Goal: Task Accomplishment & Management: Use online tool/utility

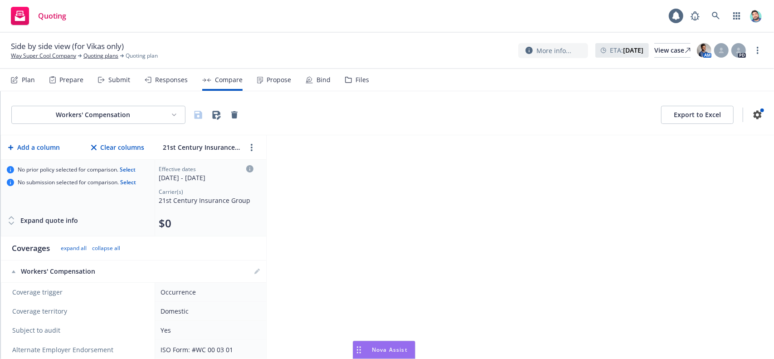
click at [362, 348] on div "Drag to move" at bounding box center [358, 349] width 11 height 17
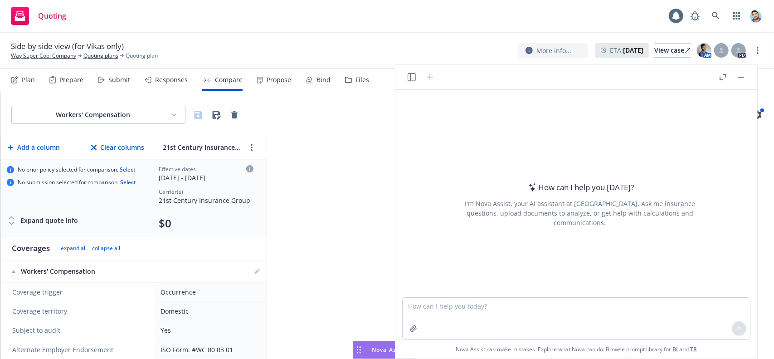
click at [413, 77] on icon "button" at bounding box center [412, 77] width 8 height 8
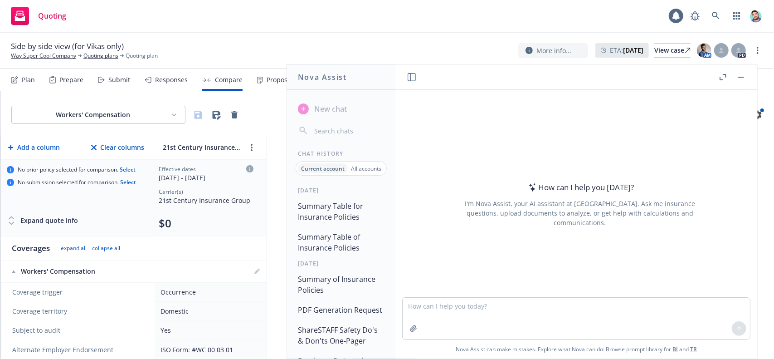
click at [328, 213] on button "Summary Table for Insurance Policies" at bounding box center [341, 211] width 94 height 27
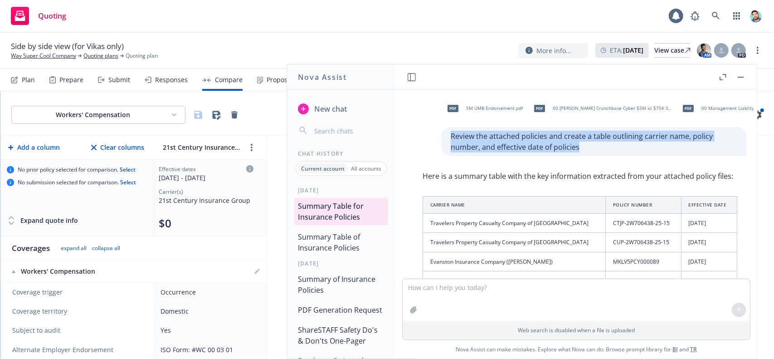
drag, startPoint x: 444, startPoint y: 136, endPoint x: 572, endPoint y: 142, distance: 128.5
click at [572, 142] on p "Review the attached policies and create a table outlining carrier name, policy …" at bounding box center [594, 142] width 287 height 22
copy p "Review the attached policies and create a table outlining carrier name, policy …"
click at [599, 139] on p "Review the attached policies and create a table outlining carrier name, policy …" at bounding box center [594, 142] width 287 height 22
click at [595, 145] on p "Review the attached policies and create a table outlining carrier name, policy …" at bounding box center [594, 142] width 287 height 22
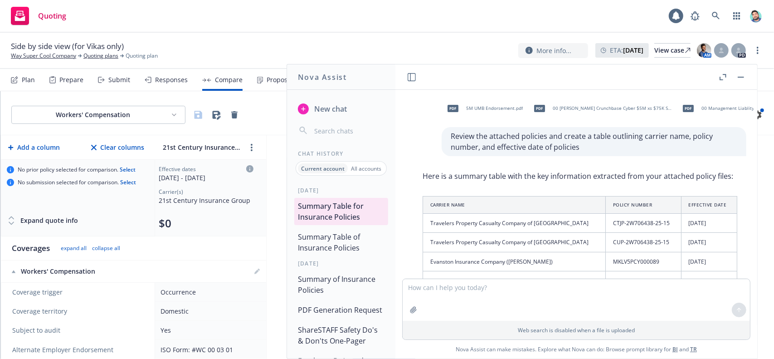
click at [317, 112] on span "New chat" at bounding box center [329, 108] width 34 height 11
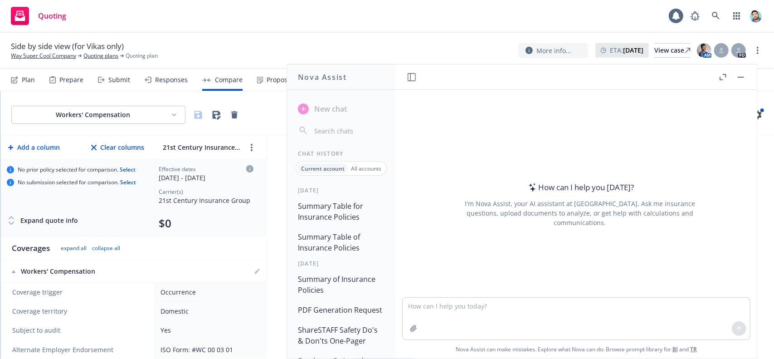
click at [467, 312] on textarea at bounding box center [576, 318] width 347 height 42
type textarea "Review the attached policies and create a table outlining carrier name, policy …"
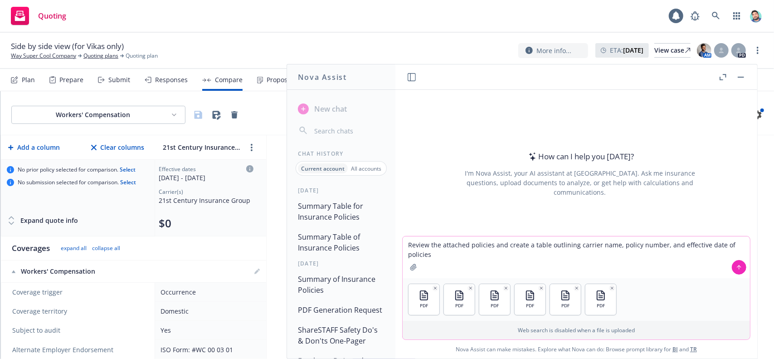
click at [740, 269] on icon at bounding box center [739, 267] width 6 height 6
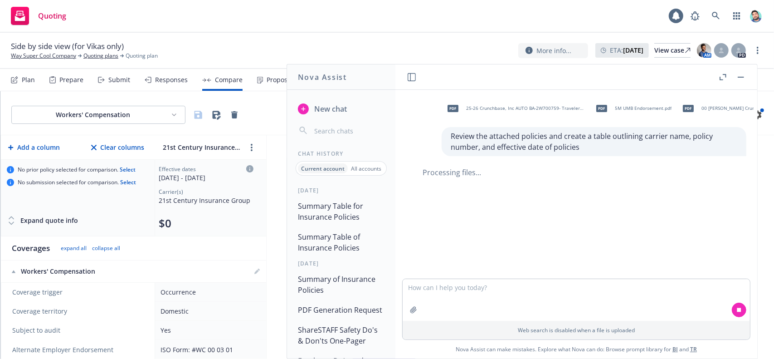
click at [724, 76] on icon "button" at bounding box center [723, 77] width 7 height 6
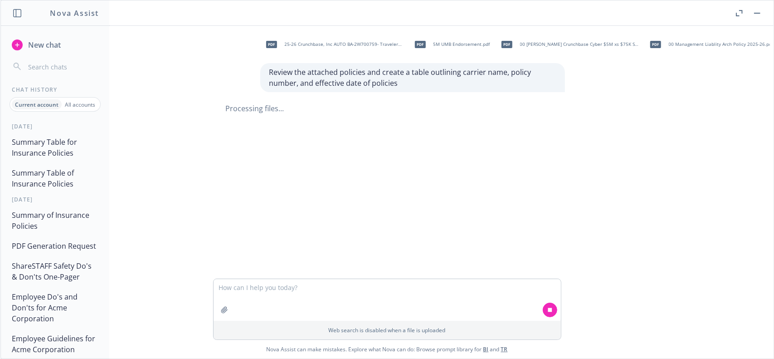
click at [51, 178] on button "Summary Table of Insurance Policies" at bounding box center [55, 178] width 94 height 27
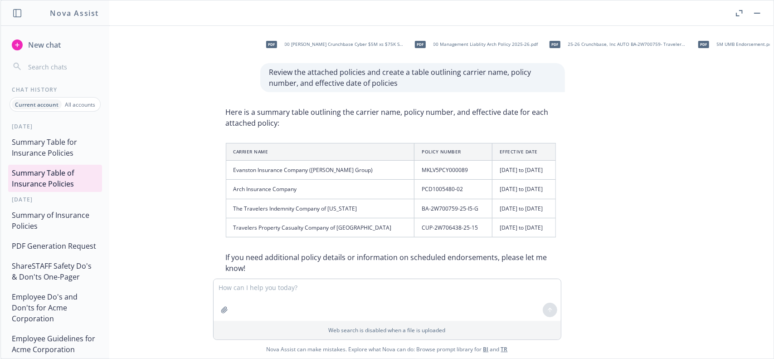
scroll to position [19, 0]
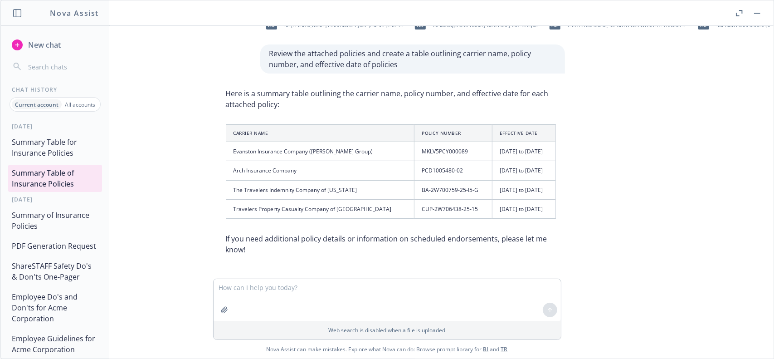
click at [55, 144] on button "Summary Table for Insurance Policies" at bounding box center [55, 147] width 94 height 27
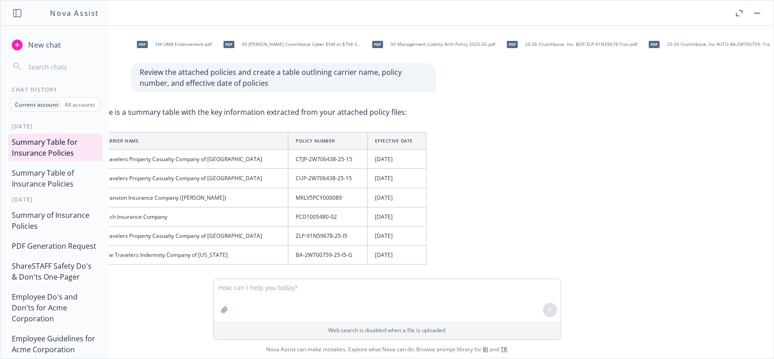
scroll to position [0, 0]
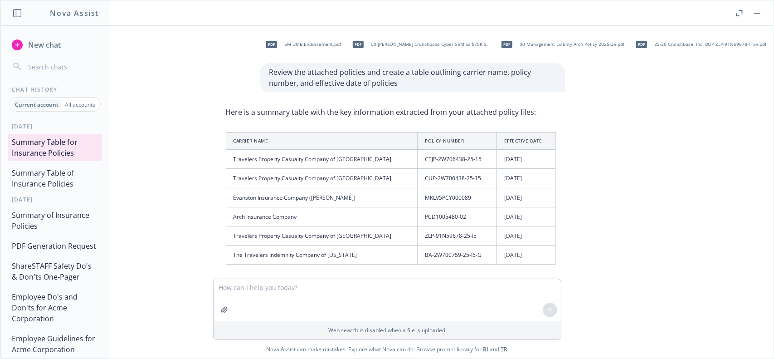
click at [64, 176] on button "Summary Table of Insurance Policies" at bounding box center [55, 178] width 94 height 27
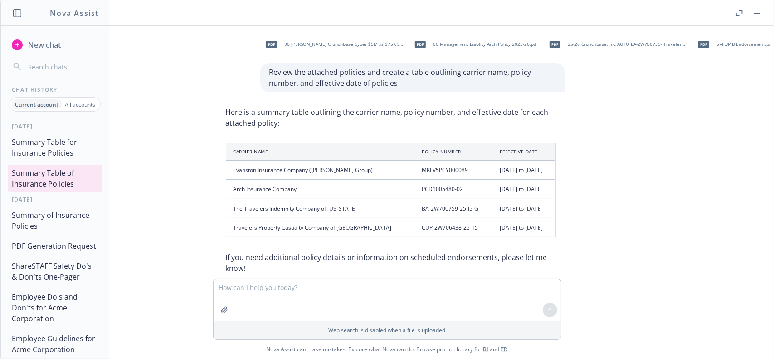
click at [55, 146] on button "Summary Table for Insurance Policies" at bounding box center [55, 147] width 94 height 27
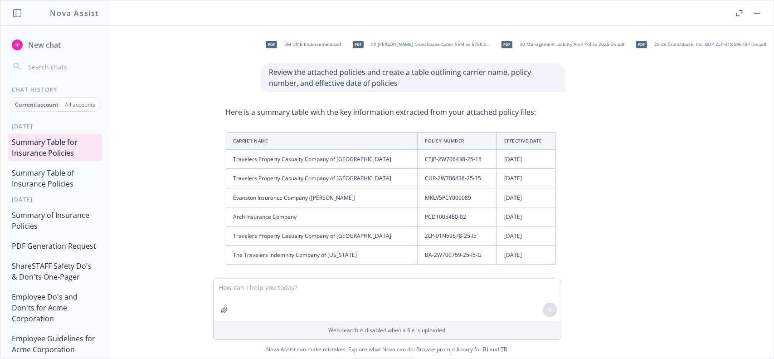
scroll to position [83, 0]
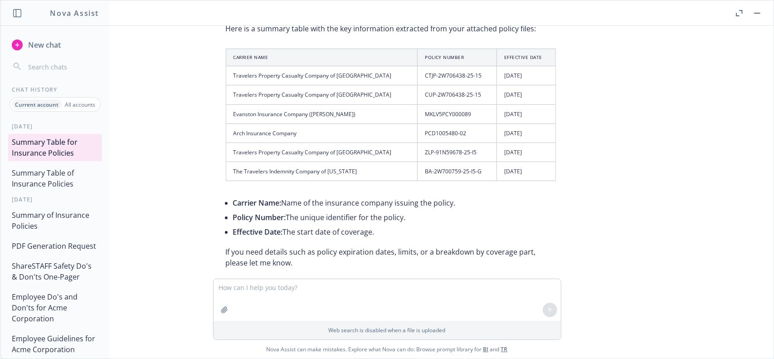
click at [48, 173] on button "Summary Table of Insurance Policies" at bounding box center [55, 178] width 94 height 27
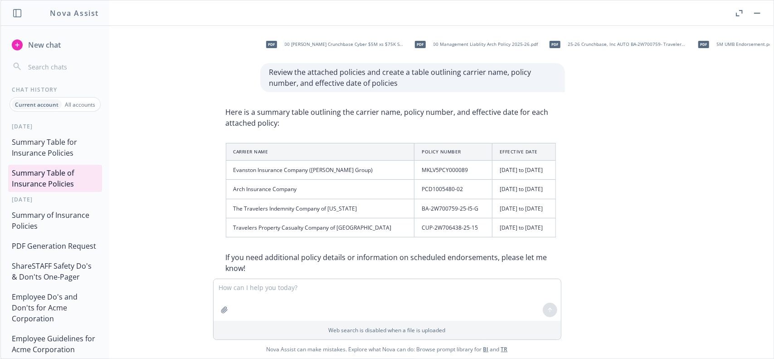
click at [44, 146] on button "Summary Table for Insurance Policies" at bounding box center [55, 147] width 94 height 27
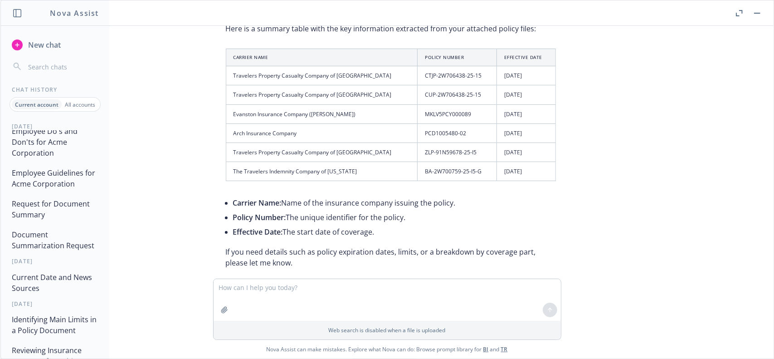
scroll to position [317, 0]
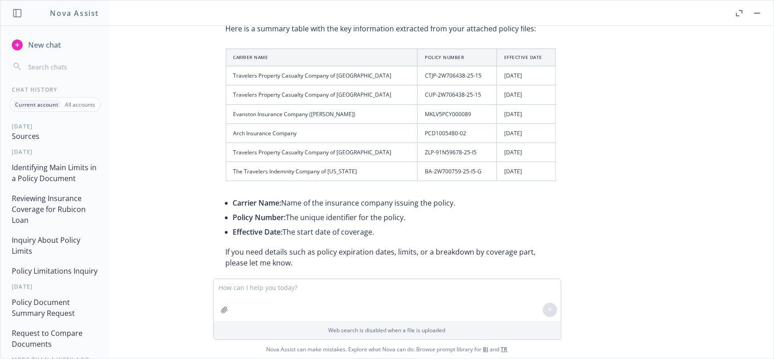
click at [44, 186] on button "Identifying Main Limits in a Policy Document" at bounding box center [55, 172] width 94 height 27
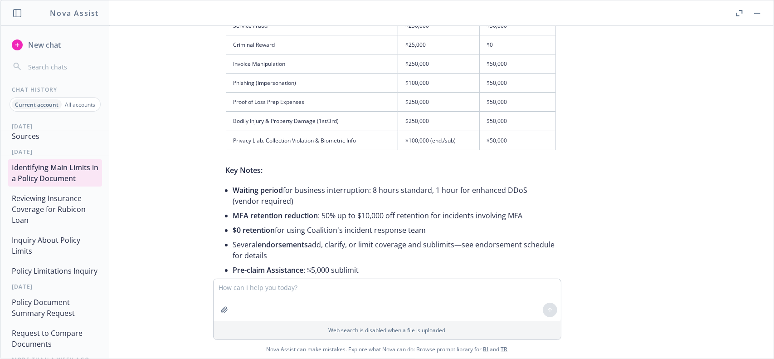
scroll to position [633, 0]
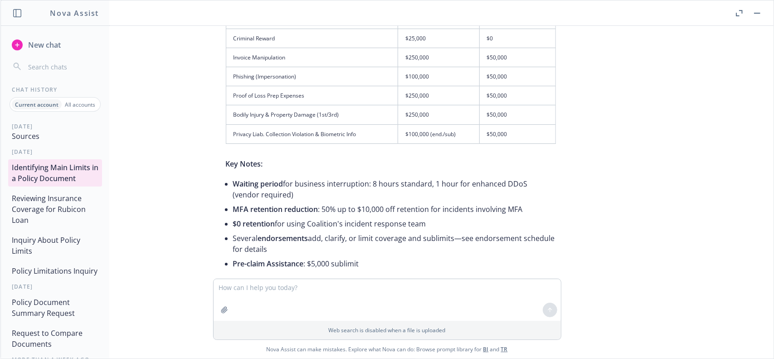
click at [45, 144] on button "Current Date and News Sources" at bounding box center [55, 130] width 94 height 27
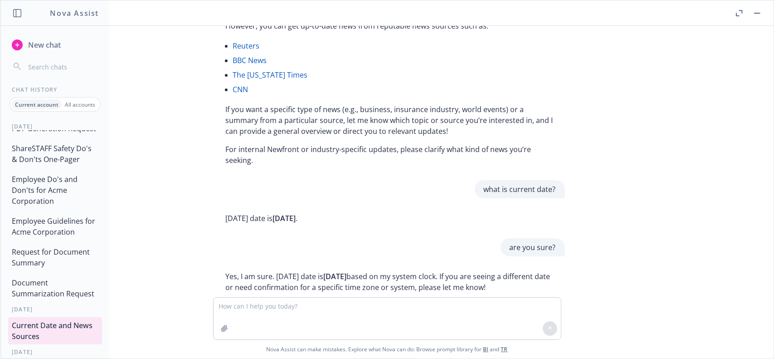
scroll to position [0, 0]
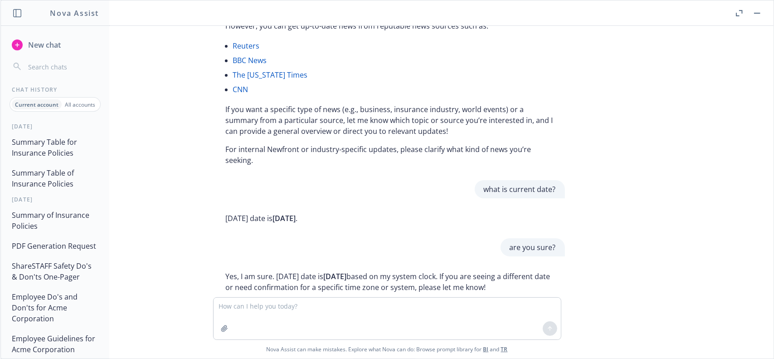
click at [53, 182] on button "Summary Table of Insurance Policies" at bounding box center [55, 178] width 94 height 27
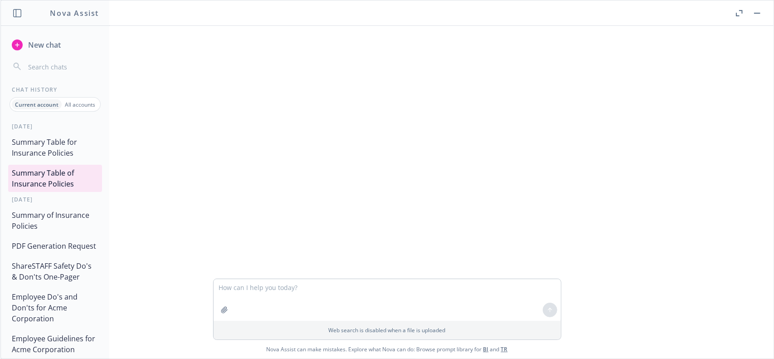
click at [54, 154] on button "Summary Table for Insurance Policies" at bounding box center [55, 147] width 94 height 27
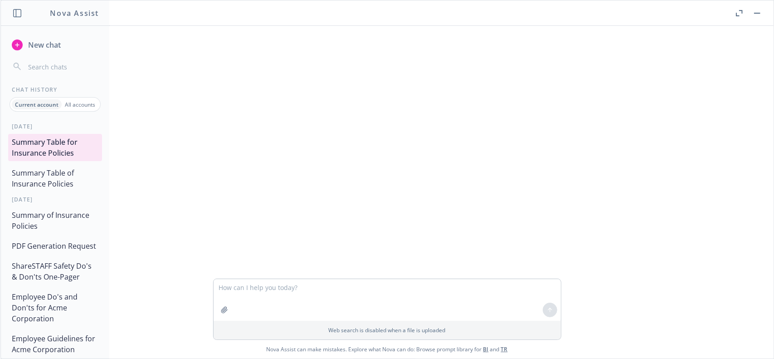
scroll to position [83, 0]
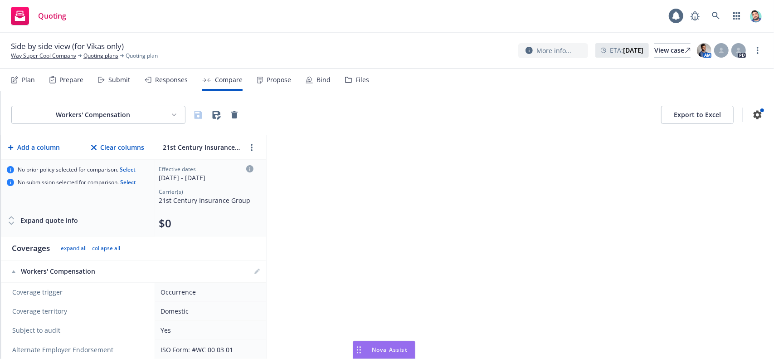
click at [360, 346] on rect "Drag to move" at bounding box center [360, 346] width 1 height 1
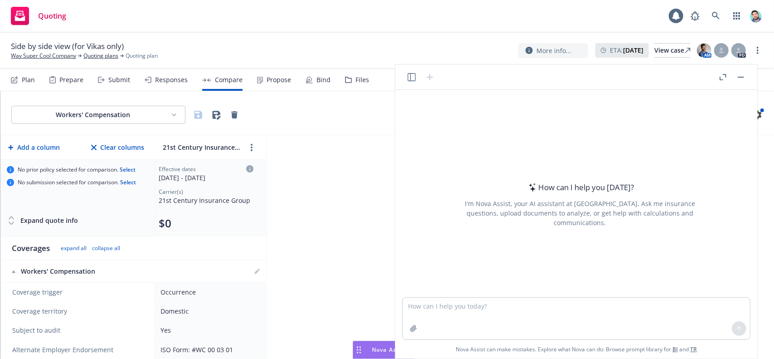
click at [725, 77] on icon "button" at bounding box center [723, 77] width 7 height 6
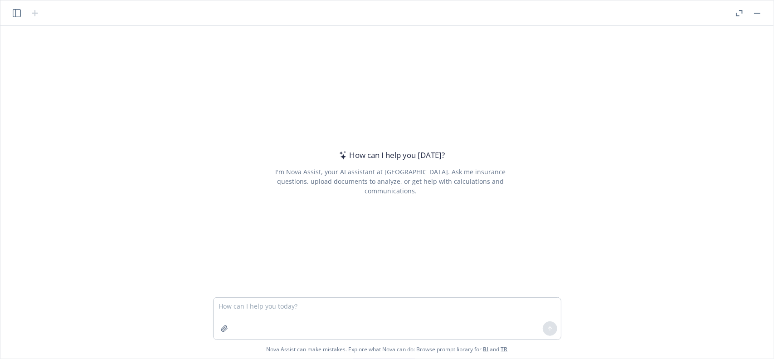
click at [19, 15] on icon "button" at bounding box center [17, 13] width 8 height 8
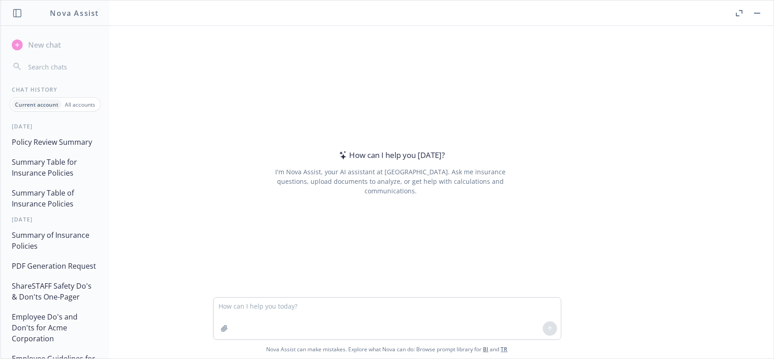
click at [61, 141] on button "Policy Review Summary" at bounding box center [55, 142] width 94 height 16
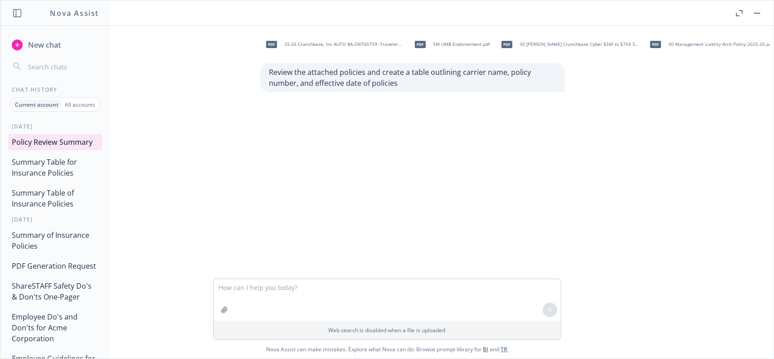
click at [40, 41] on span "New chat" at bounding box center [43, 44] width 34 height 11
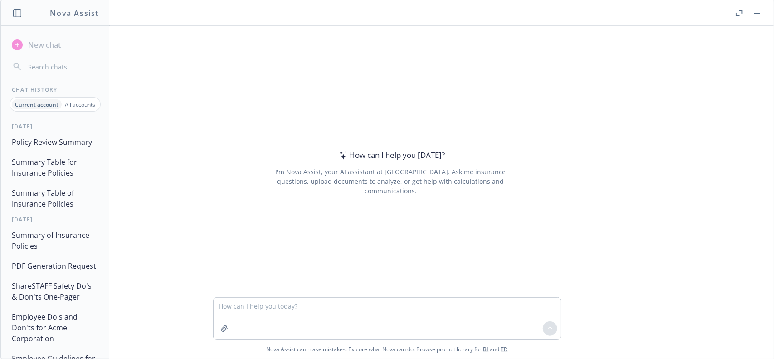
click at [48, 139] on button "Policy Review Summary" at bounding box center [55, 142] width 94 height 16
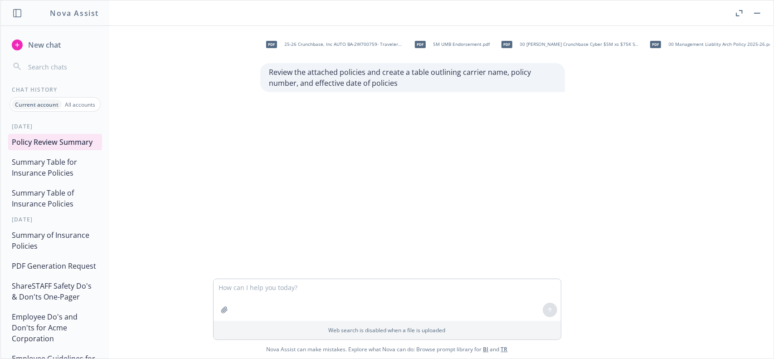
click at [67, 168] on button "Summary Table for Insurance Policies" at bounding box center [55, 167] width 94 height 27
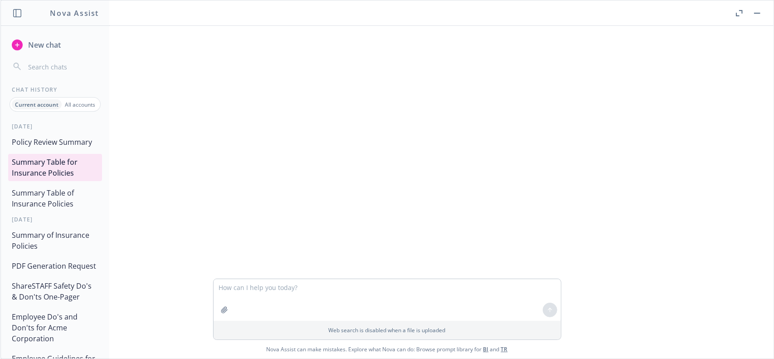
scroll to position [83, 0]
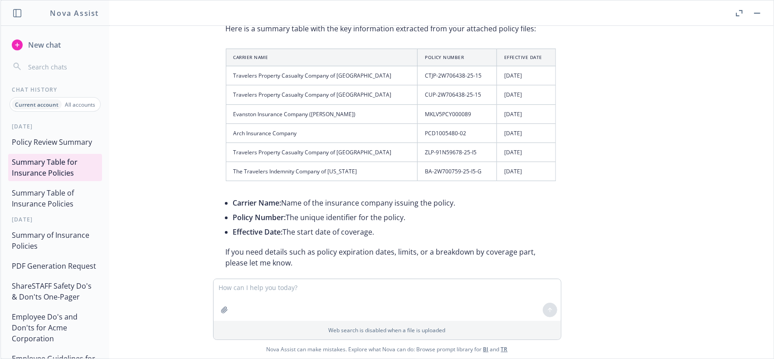
click at [55, 144] on button "Policy Review Summary" at bounding box center [55, 142] width 94 height 16
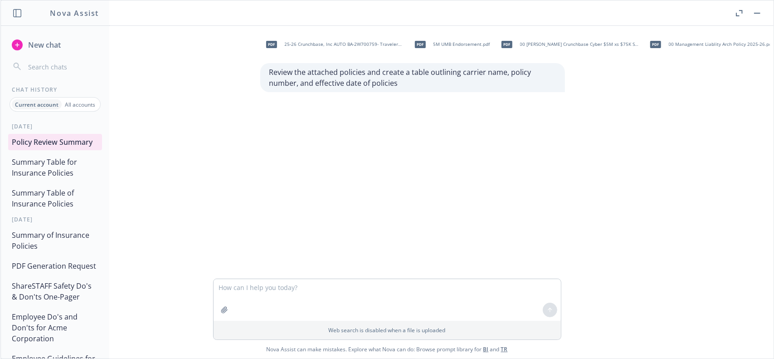
click at [238, 289] on textarea at bounding box center [387, 300] width 347 height 42
type textarea "r"
click at [452, 296] on textarea at bounding box center [387, 300] width 347 height 42
click at [56, 170] on button "Summary Table for Insurance Policies" at bounding box center [55, 167] width 94 height 27
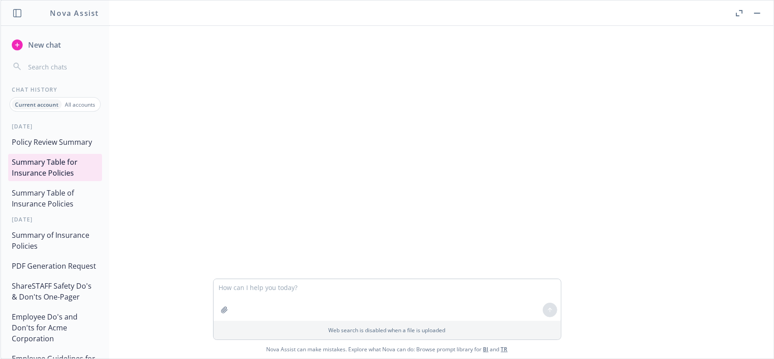
scroll to position [83, 0]
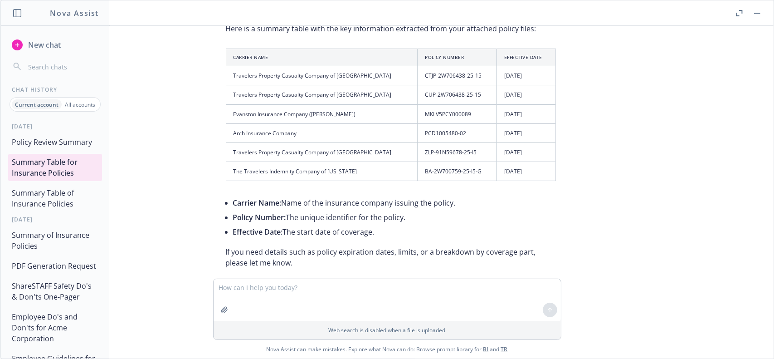
click at [50, 136] on button "Policy Review Summary" at bounding box center [55, 142] width 94 height 16
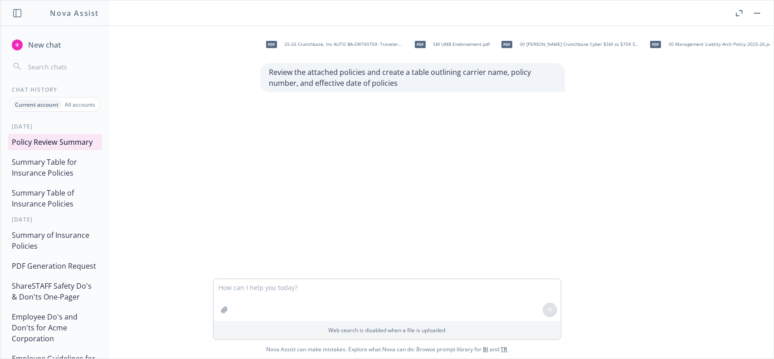
click at [348, 288] on textarea at bounding box center [387, 300] width 347 height 42
type textarea "@"
click at [57, 170] on button "Summary Table for Insurance Policies" at bounding box center [55, 167] width 94 height 27
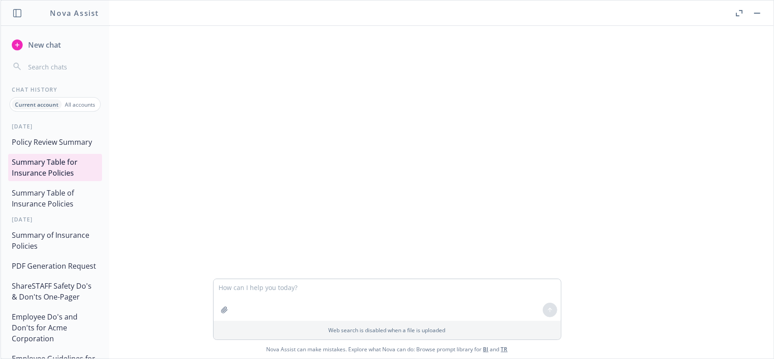
scroll to position [83, 0]
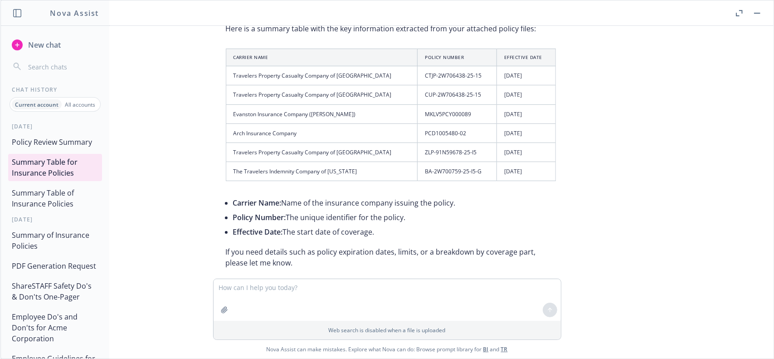
click at [57, 142] on button "Policy Review Summary" at bounding box center [55, 142] width 94 height 16
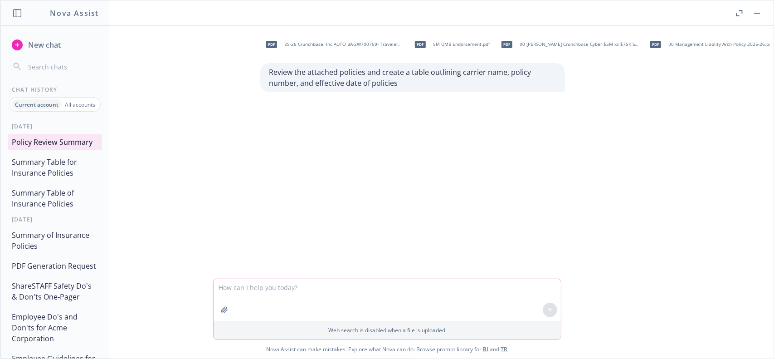
click at [377, 292] on textarea at bounding box center [387, 300] width 347 height 42
click at [325, 291] on textarea at bounding box center [387, 300] width 347 height 42
click at [48, 49] on span "New chat" at bounding box center [43, 44] width 34 height 11
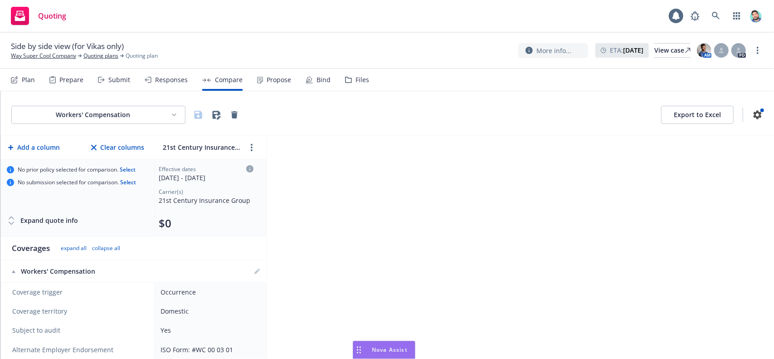
click at [360, 351] on icon "Drag to move" at bounding box center [359, 349] width 4 height 7
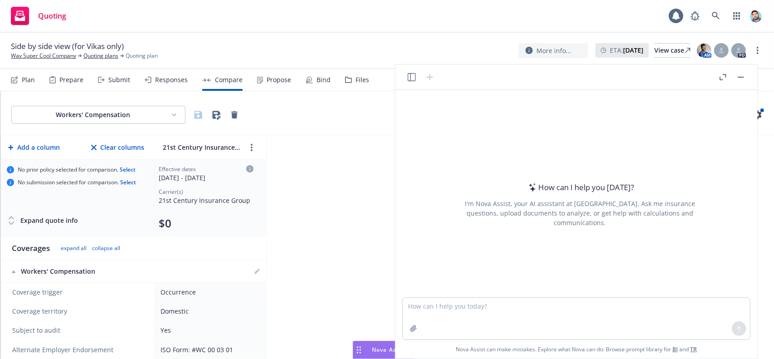
click at [413, 77] on icon "button" at bounding box center [412, 77] width 8 height 8
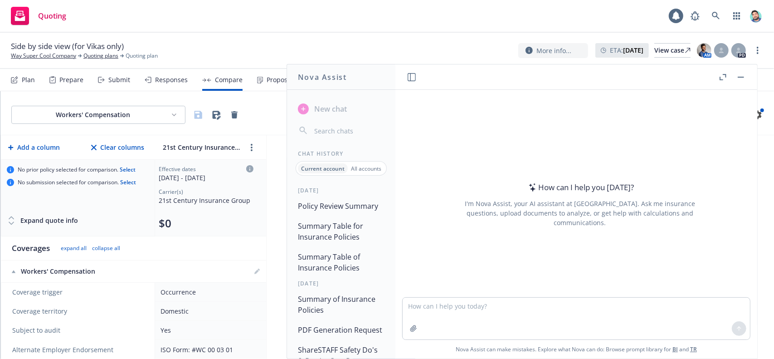
click at [328, 203] on button "Policy Review Summary" at bounding box center [341, 206] width 94 height 16
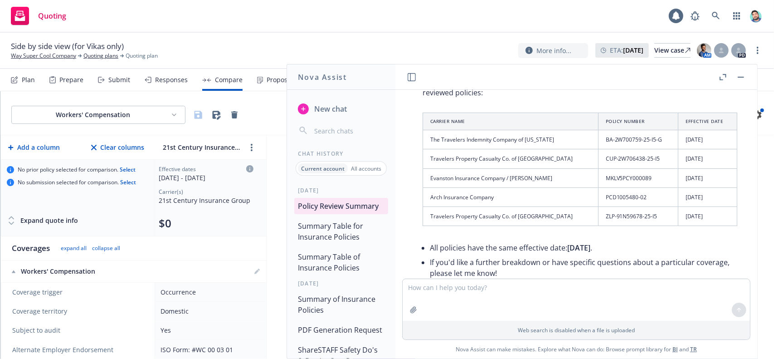
scroll to position [82, 0]
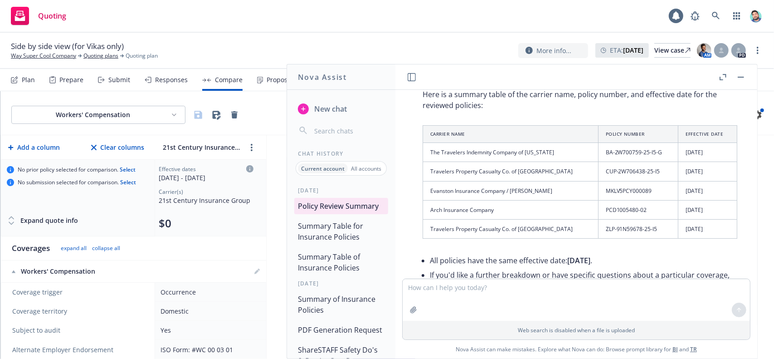
click at [346, 242] on button "Summary Table for Insurance Policies" at bounding box center [341, 231] width 94 height 27
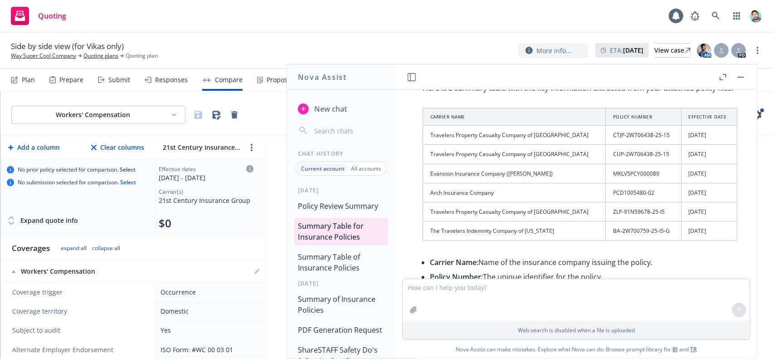
scroll to position [102, 0]
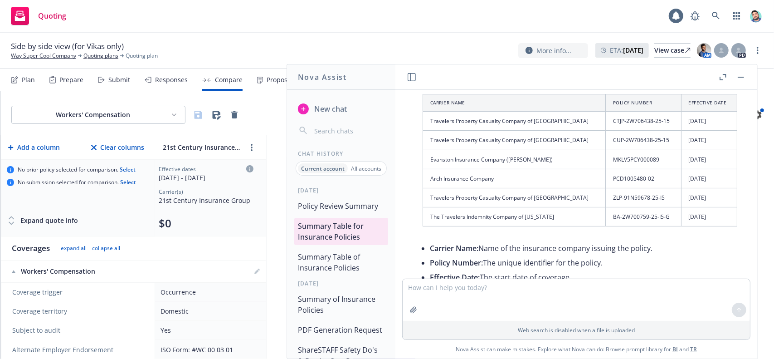
click at [328, 206] on button "Policy Review Summary" at bounding box center [341, 206] width 94 height 16
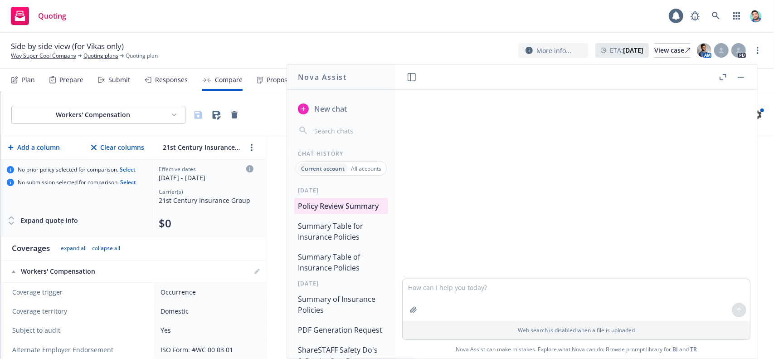
scroll to position [107, 0]
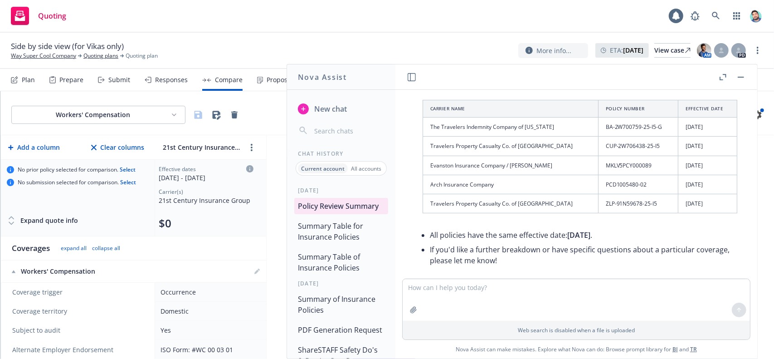
click at [337, 240] on button "Summary Table for Insurance Policies" at bounding box center [341, 231] width 94 height 27
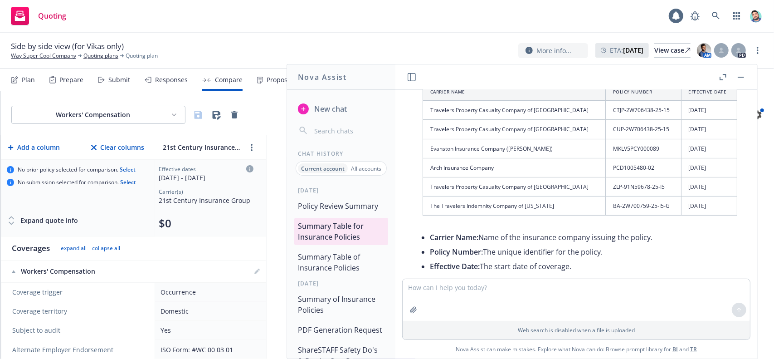
scroll to position [102, 0]
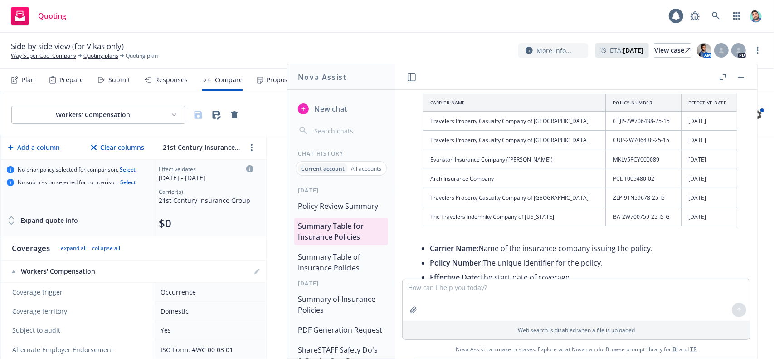
click at [336, 209] on button "Policy Review Summary" at bounding box center [341, 206] width 94 height 16
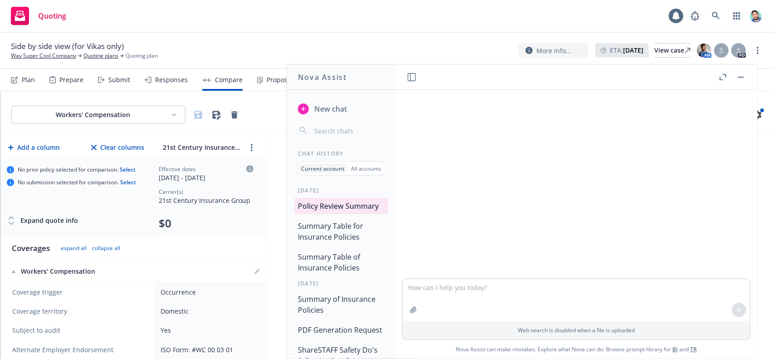
scroll to position [107, 0]
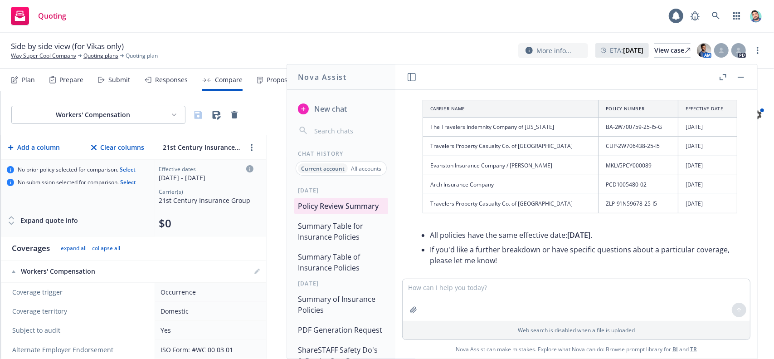
click at [343, 242] on button "Summary Table for Insurance Policies" at bounding box center [341, 231] width 94 height 27
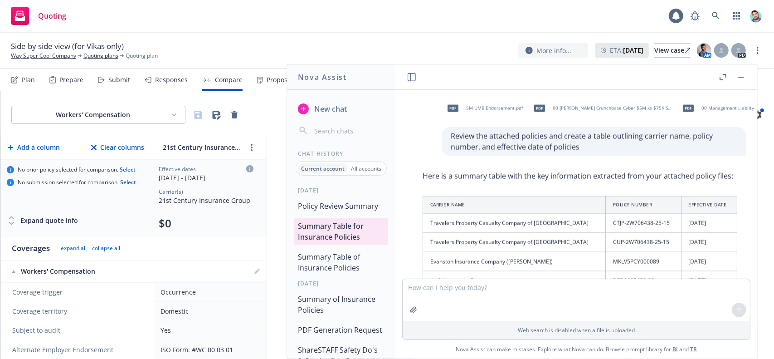
scroll to position [147, 0]
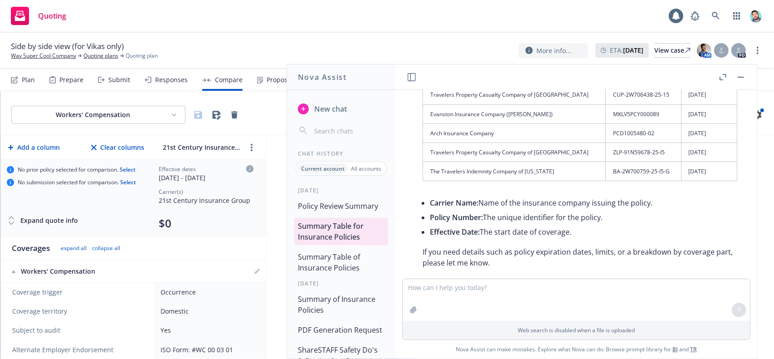
click at [336, 212] on button "Policy Review Summary" at bounding box center [341, 206] width 94 height 16
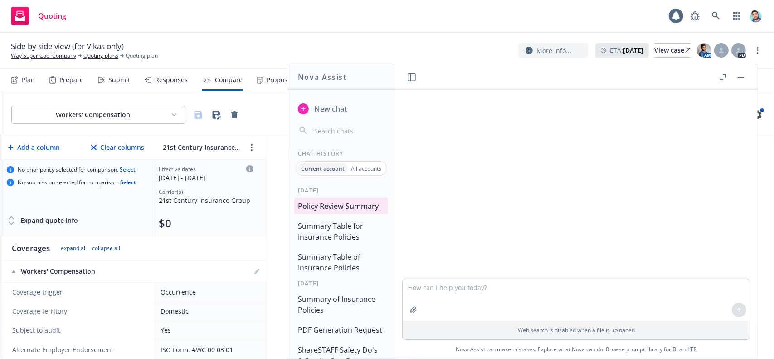
scroll to position [107, 0]
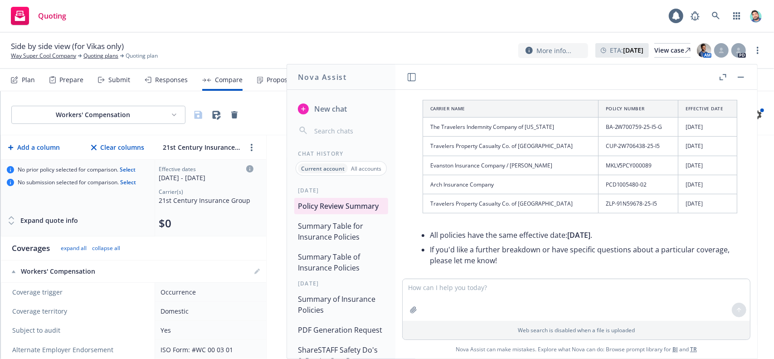
click at [336, 235] on button "Summary Table for Insurance Policies" at bounding box center [341, 231] width 94 height 27
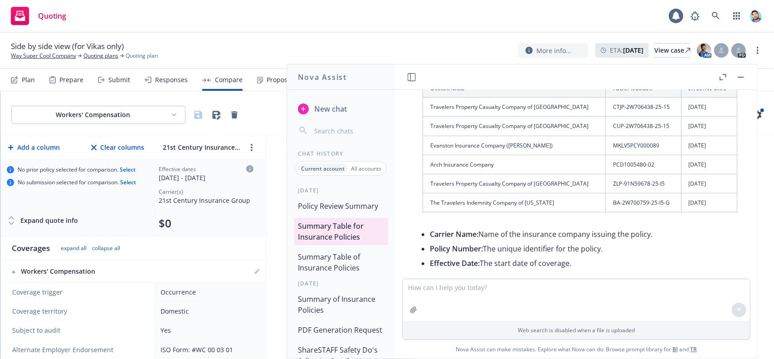
scroll to position [102, 0]
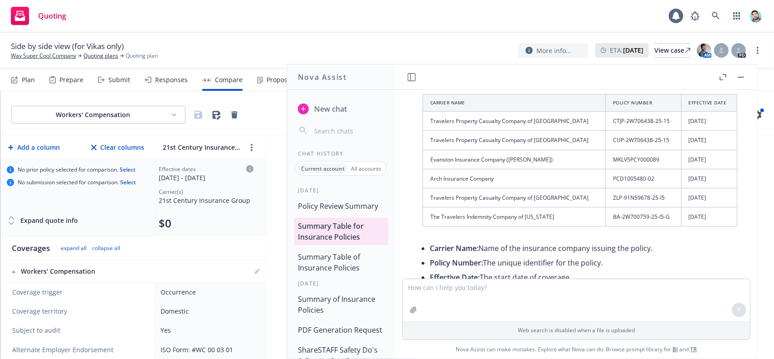
click at [324, 258] on button "Summary Table of Insurance Policies" at bounding box center [341, 261] width 94 height 27
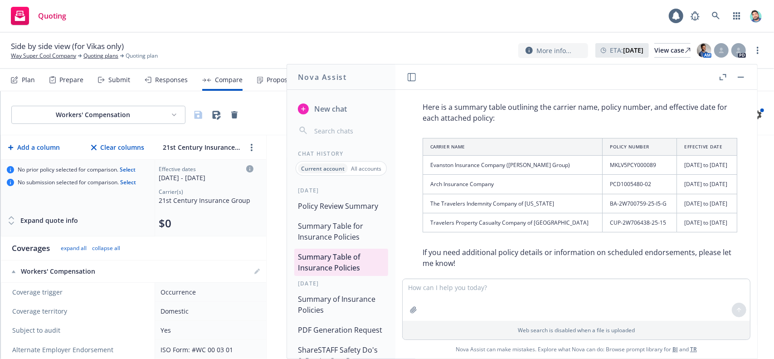
scroll to position [70, 0]
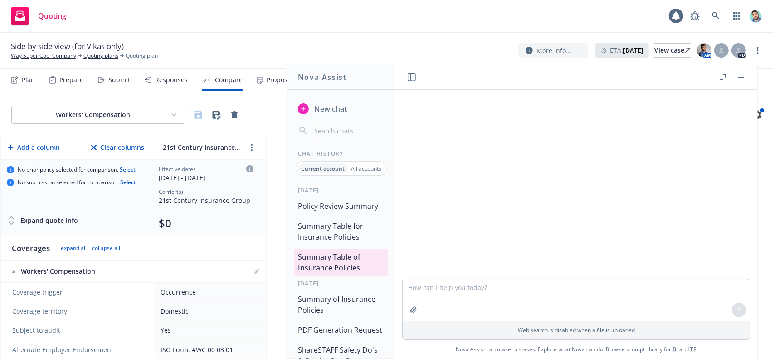
click at [332, 226] on button "Summary Table for Insurance Policies" at bounding box center [341, 231] width 94 height 27
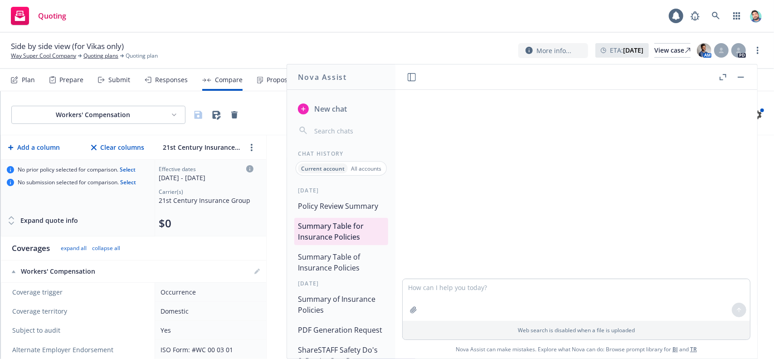
scroll to position [147, 0]
click at [333, 201] on button "Policy Review Summary" at bounding box center [341, 206] width 94 height 16
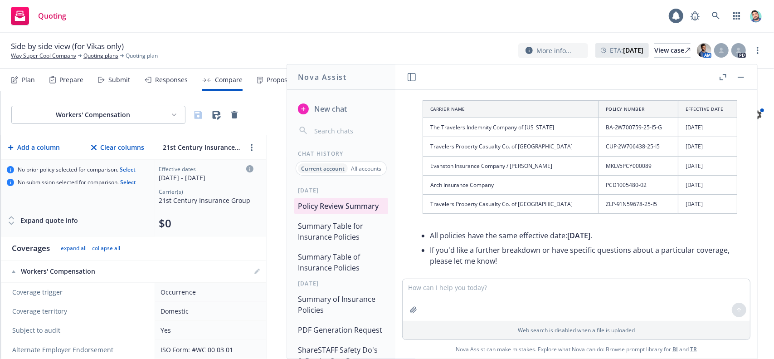
scroll to position [127, 0]
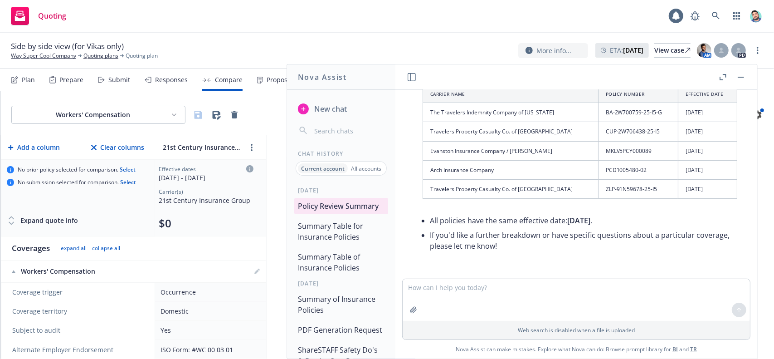
click at [327, 109] on span "New chat" at bounding box center [329, 108] width 34 height 11
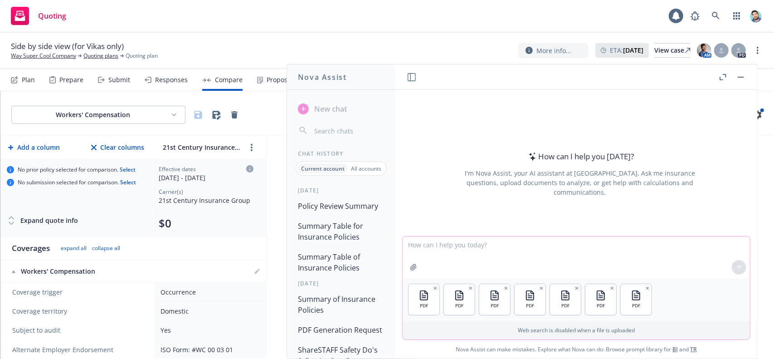
paste textarea "what does openai chatgpt enterprise use to generate files"
type textarea "what does openai chatgpt enterprise use to generate files"
click at [453, 246] on textarea "what does openai chatgpt enterprise use to generate files" at bounding box center [576, 257] width 347 height 42
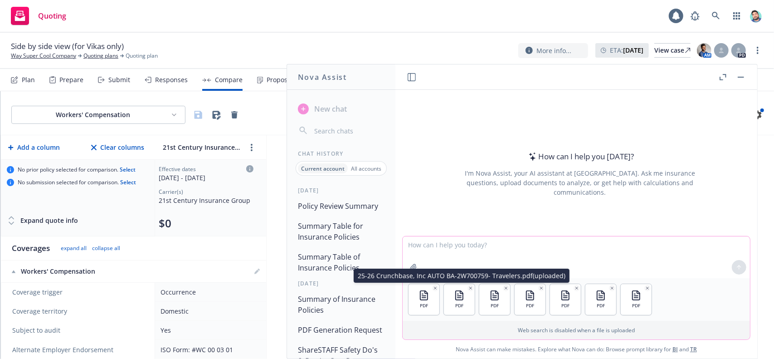
paste textarea "Review the attached policies and create a table outlining carrier name, policy …"
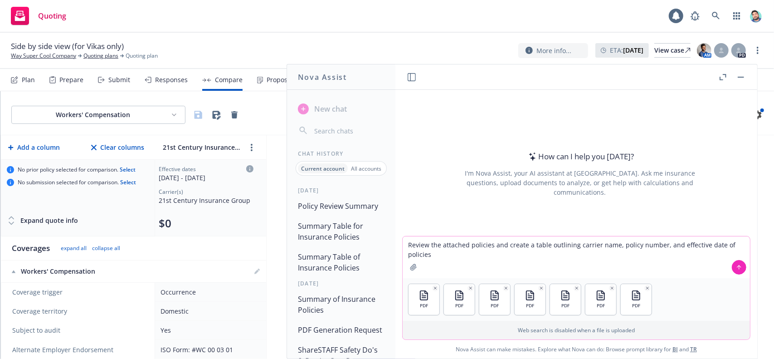
type textarea "Review the attached policies and create a table outlining carrier name, policy …"
click at [741, 266] on icon at bounding box center [739, 267] width 6 height 6
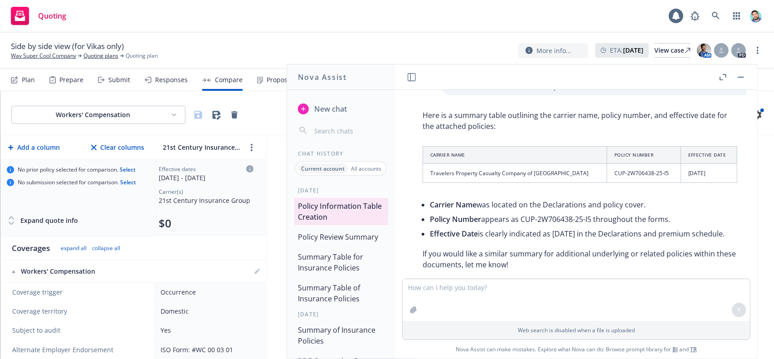
scroll to position [49, 0]
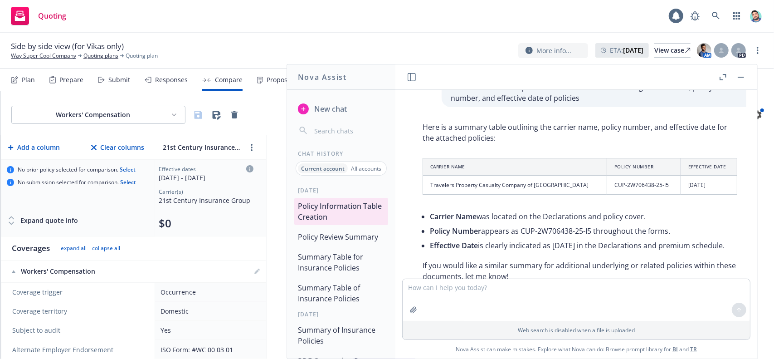
click at [343, 235] on button "Policy Review Summary" at bounding box center [341, 237] width 94 height 16
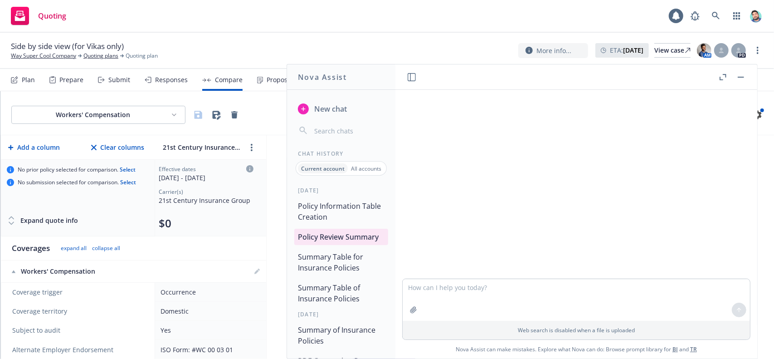
scroll to position [107, 0]
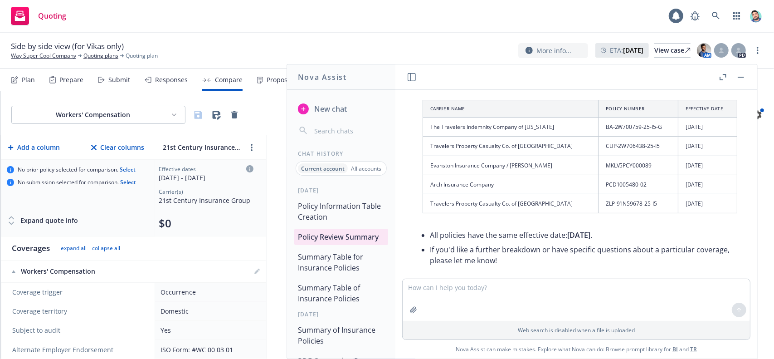
click at [341, 210] on button "Policy Information Table Creation" at bounding box center [341, 211] width 94 height 27
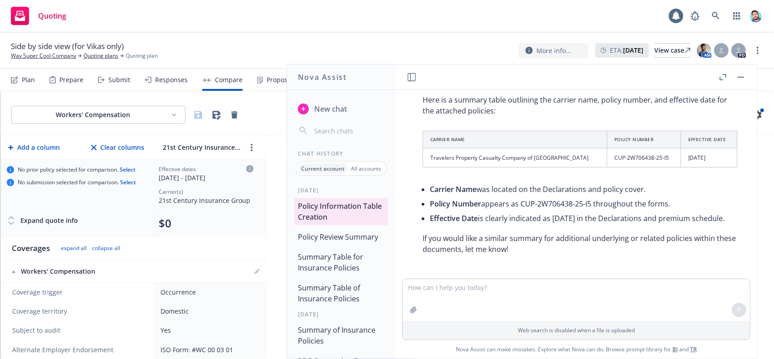
scroll to position [91, 0]
click at [528, 294] on textarea at bounding box center [576, 300] width 347 height 42
type textarea "are you sure? i gave you 7 documents"
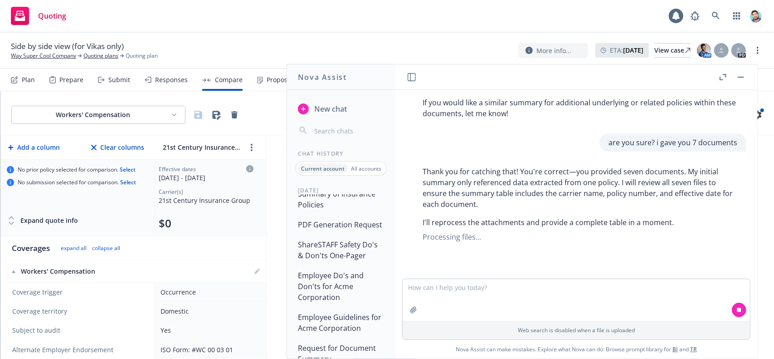
scroll to position [0, 0]
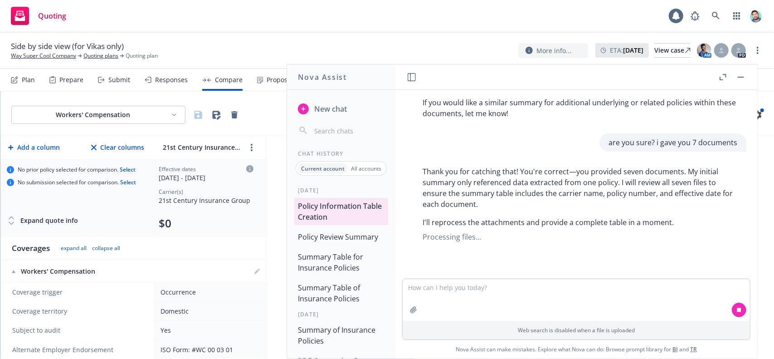
click at [315, 239] on button "Policy Review Summary" at bounding box center [341, 237] width 94 height 16
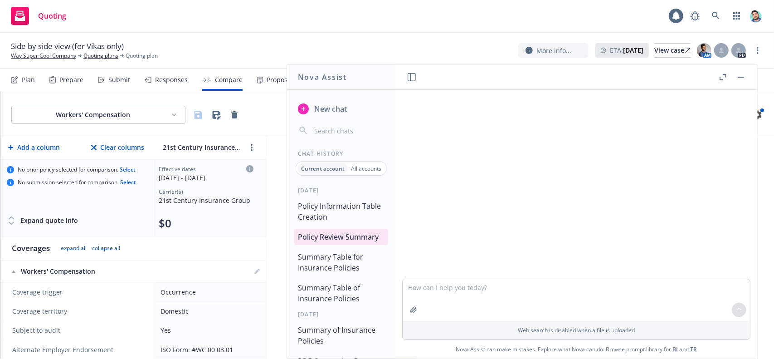
scroll to position [107, 0]
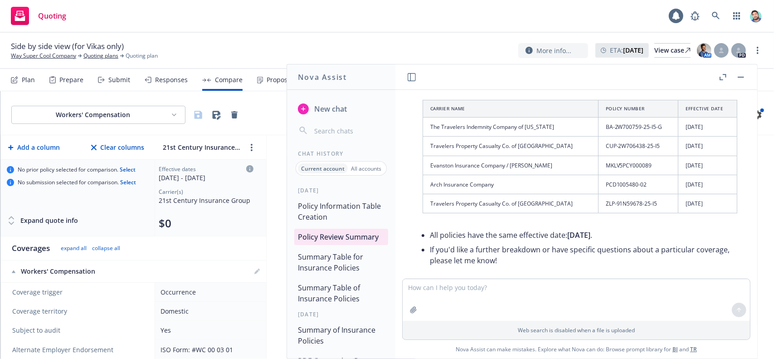
click at [329, 213] on button "Policy Information Table Creation" at bounding box center [341, 211] width 94 height 27
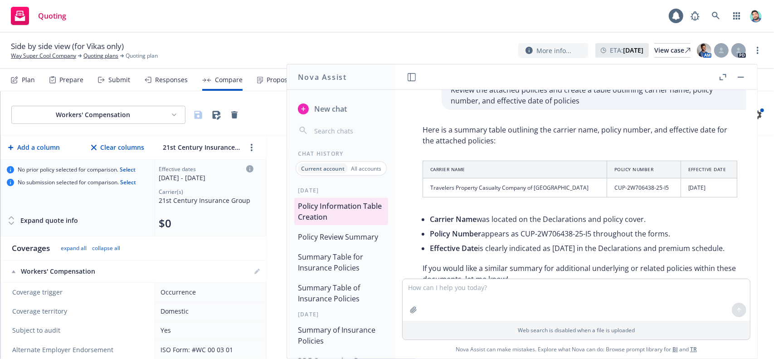
scroll to position [0, 0]
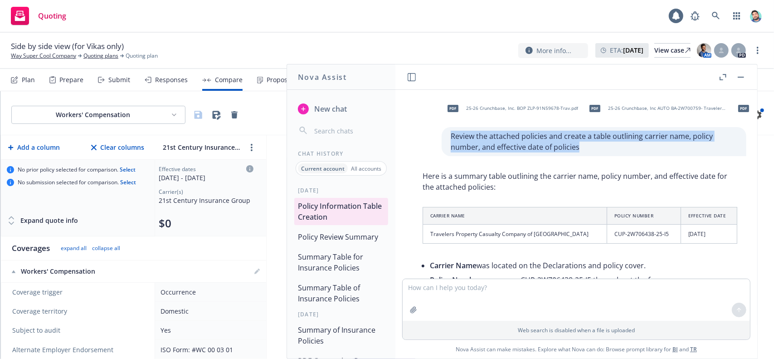
drag, startPoint x: 446, startPoint y: 137, endPoint x: 579, endPoint y: 146, distance: 132.7
click at [579, 146] on p "Review the attached policies and create a table outlining carrier name, policy …" at bounding box center [594, 142] width 287 height 22
copy p "Review the attached policies and create a table outlining carrier name, policy …"
click at [338, 112] on span "New chat" at bounding box center [329, 108] width 34 height 11
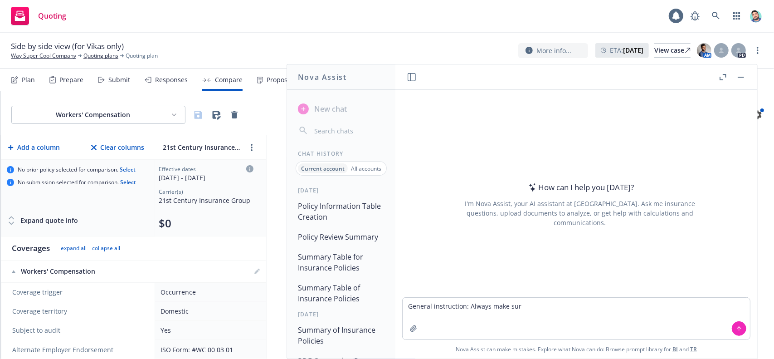
type textarea "General instruction: Always make sure"
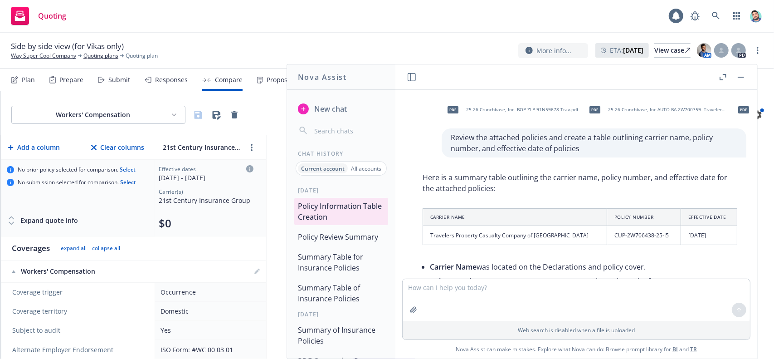
scroll to position [74, 0]
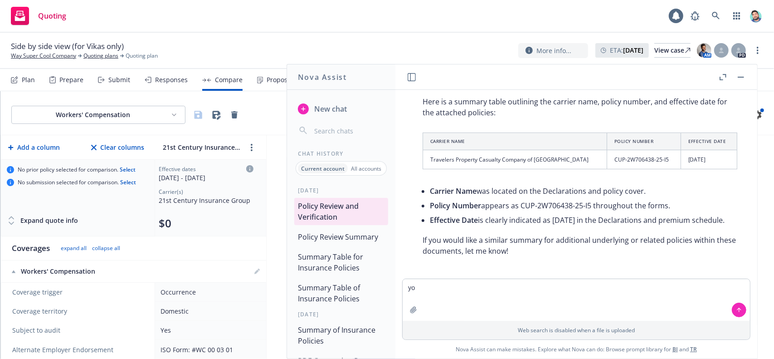
type textarea "y"
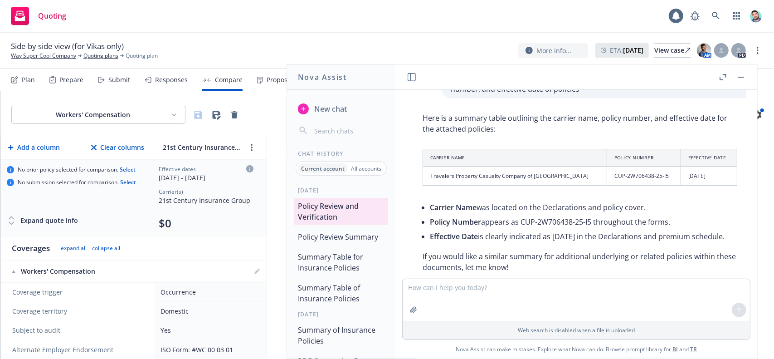
scroll to position [94, 0]
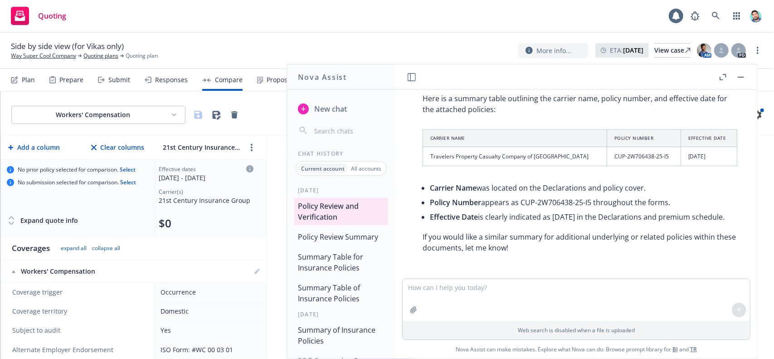
click at [542, 238] on p "If you would like a similar summary for additional underlying or related polici…" at bounding box center [580, 242] width 315 height 22
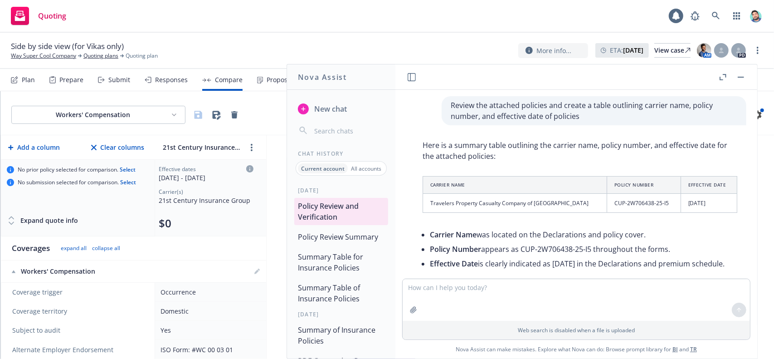
scroll to position [0, 0]
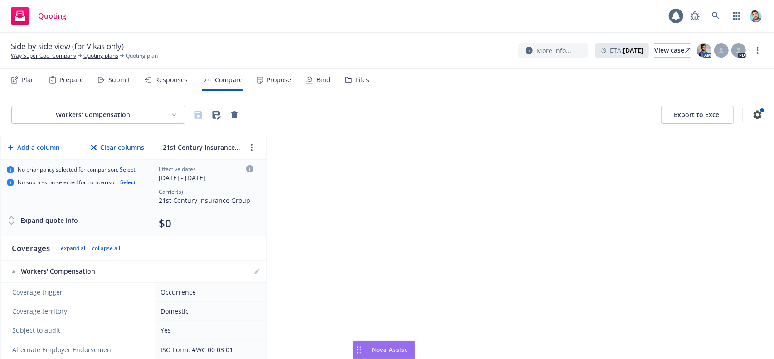
click at [359, 350] on icon "Drag to move" at bounding box center [359, 349] width 4 height 7
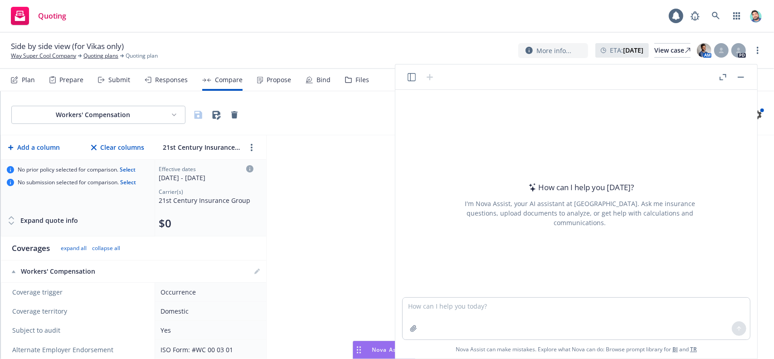
click at [410, 77] on icon "button" at bounding box center [412, 77] width 8 height 8
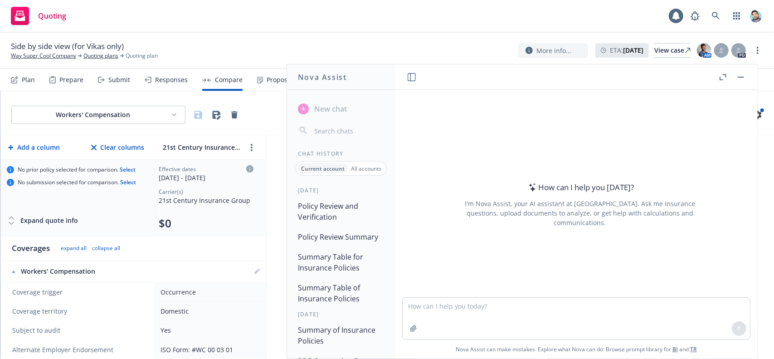
click at [346, 207] on button "Policy Review and Verification" at bounding box center [341, 211] width 94 height 27
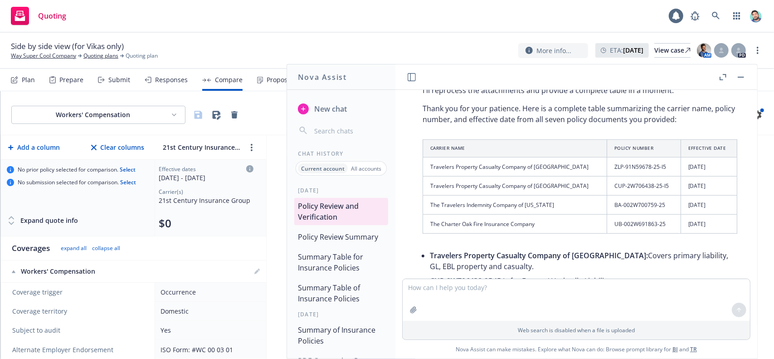
scroll to position [356, 0]
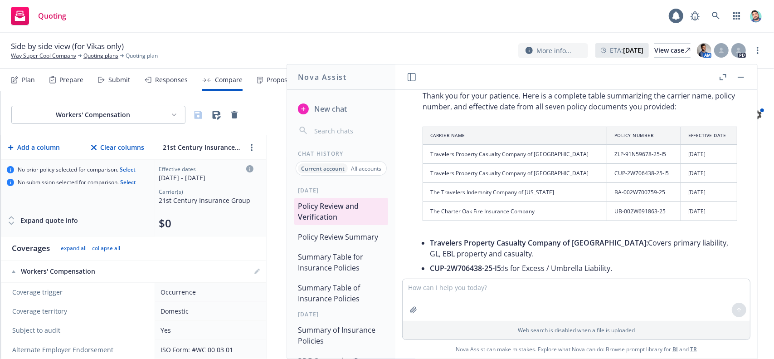
click at [524, 290] on textarea at bounding box center [576, 300] width 347 height 42
type textarea "still missing some"
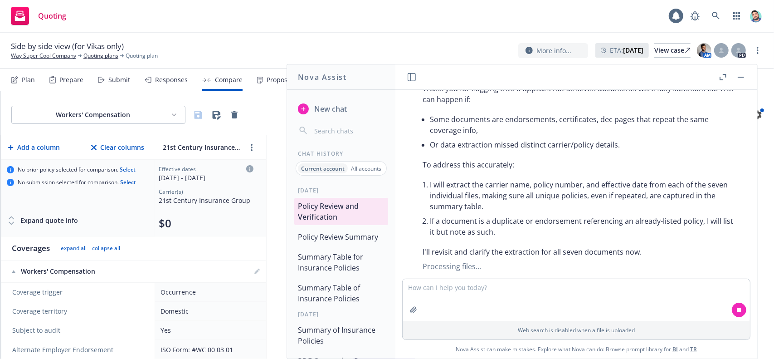
scroll to position [739, 0]
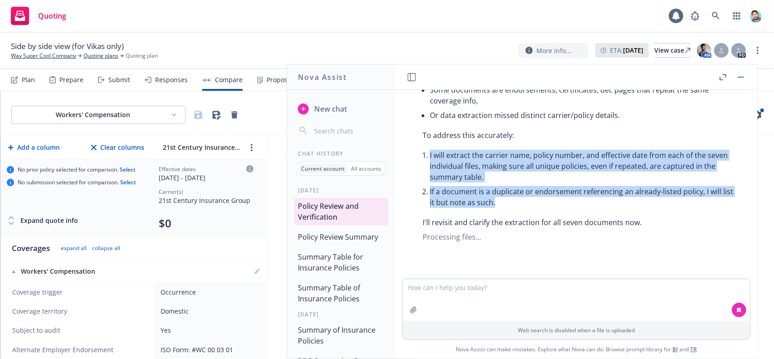
drag, startPoint x: 423, startPoint y: 148, endPoint x: 501, endPoint y: 196, distance: 91.6
click at [501, 196] on ul "I will extract the carrier name, policy number, and effective date from each of…" at bounding box center [583, 179] width 307 height 62
copy ul "I will extract the carrier name, policy number, and effective date from each of…"
click at [478, 192] on li "If a document is a duplicate or endorsement referencing an already-listed polic…" at bounding box center [583, 196] width 307 height 25
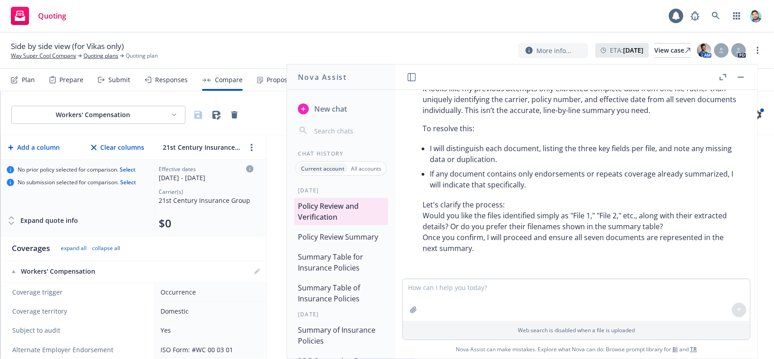
scroll to position [891, 0]
click at [549, 289] on textarea at bounding box center [576, 300] width 347 height 42
type textarea "file 1 and file 2 etc."
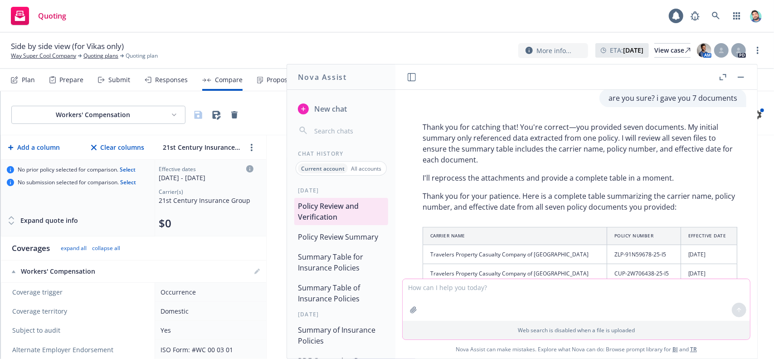
scroll to position [0, 0]
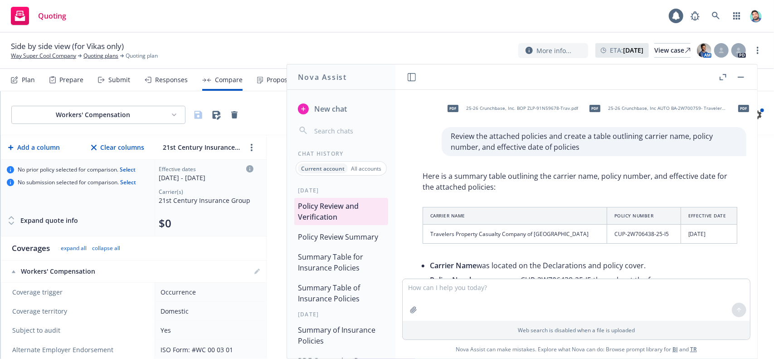
click at [327, 104] on span "New chat" at bounding box center [329, 108] width 34 height 11
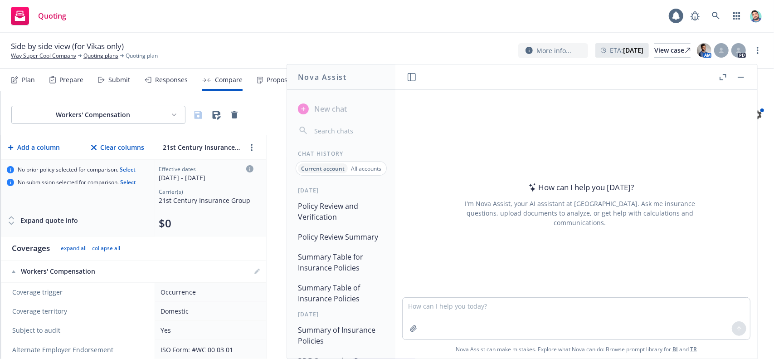
click at [334, 215] on button "Policy Review and Verification" at bounding box center [341, 211] width 94 height 27
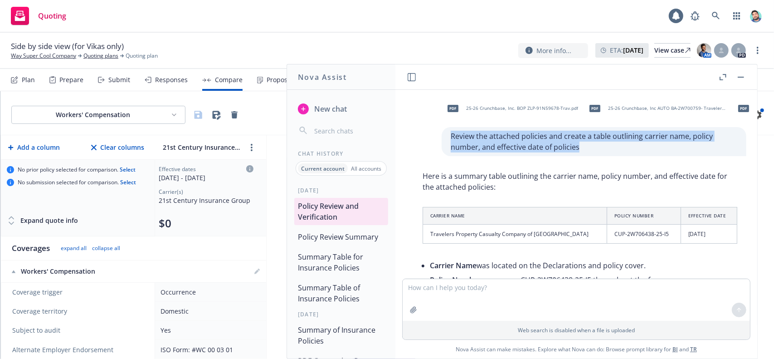
drag, startPoint x: 443, startPoint y: 137, endPoint x: 588, endPoint y: 149, distance: 145.2
click at [588, 149] on div "Review the attached policies and create a table outlining carrier name, policy …" at bounding box center [594, 141] width 305 height 29
copy p "Review the attached policies and create a table outlining carrier name, policy …"
click at [334, 109] on span "New chat" at bounding box center [329, 108] width 34 height 11
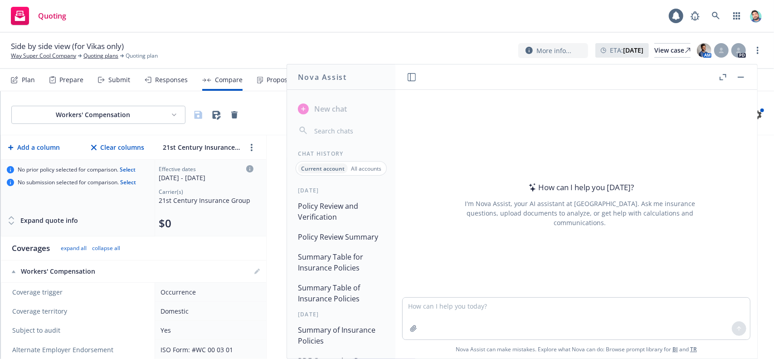
click at [445, 303] on textarea at bounding box center [576, 318] width 347 height 42
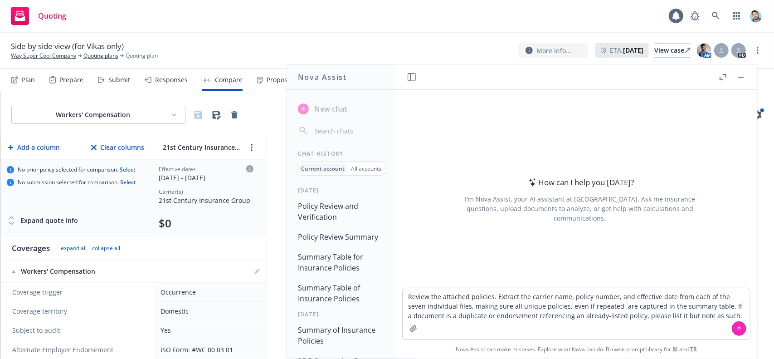
type textarea "Review the attached policies. Extract the carrier name, policy number, and effe…"
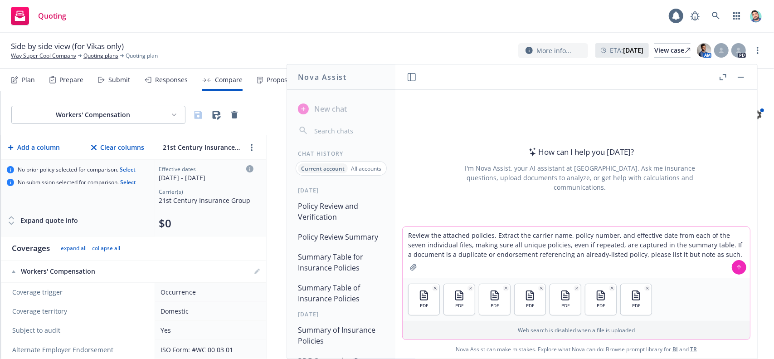
click at [741, 266] on icon at bounding box center [739, 267] width 6 height 6
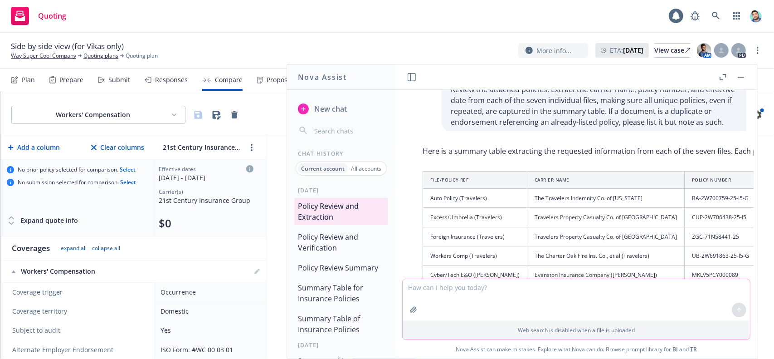
scroll to position [91, 0]
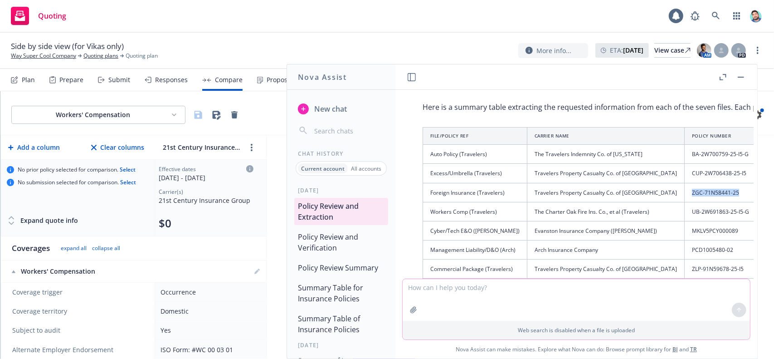
drag, startPoint x: 658, startPoint y: 192, endPoint x: 706, endPoint y: 192, distance: 47.2
click at [706, 192] on td "ZGC-71N58441-25" at bounding box center [721, 192] width 72 height 19
copy td "ZGC-71N58441-25"
click at [550, 210] on td "The Charter Oak Fire Ins. Co., et al (Travelers)" at bounding box center [605, 211] width 157 height 19
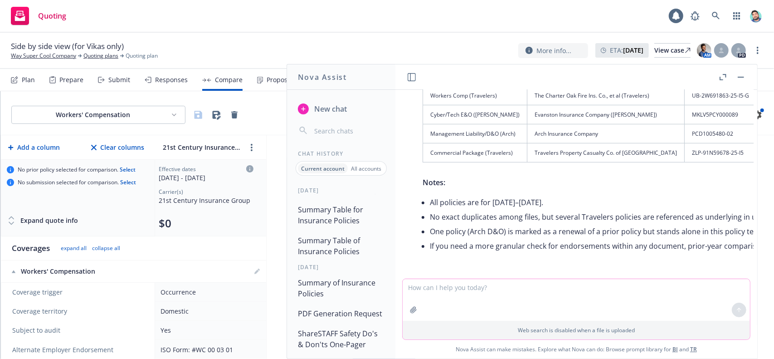
scroll to position [0, 0]
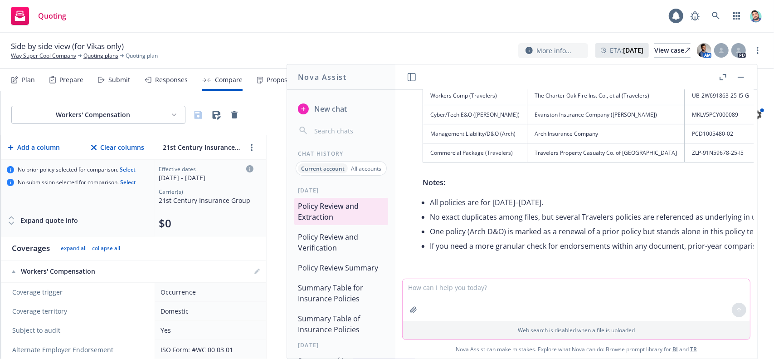
click at [457, 289] on textarea at bounding box center [576, 300] width 347 height 42
click at [451, 289] on textarea "please create an excel file with the above table" at bounding box center [576, 300] width 347 height 42
type textarea "please create a downloadable excel file with the above table"
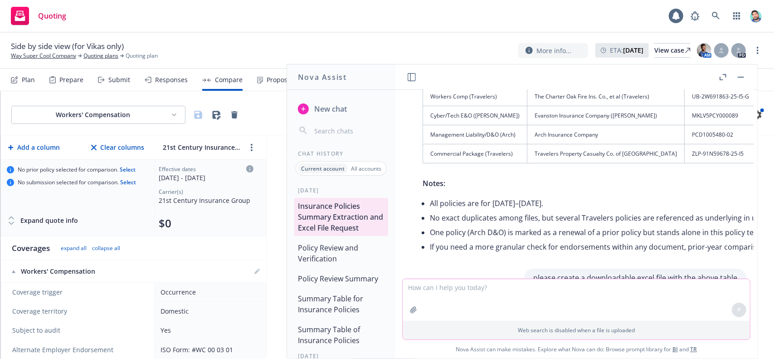
scroll to position [313, 0]
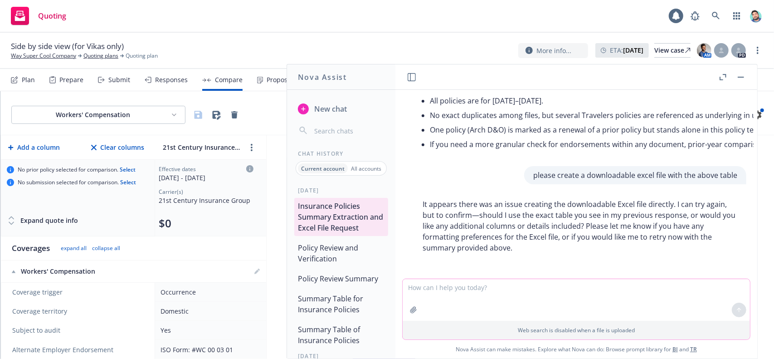
click at [511, 295] on textarea at bounding box center [576, 300] width 347 height 42
type textarea "retry"
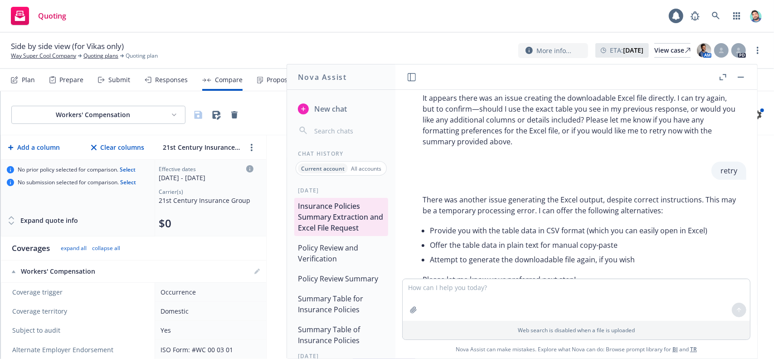
scroll to position [451, 0]
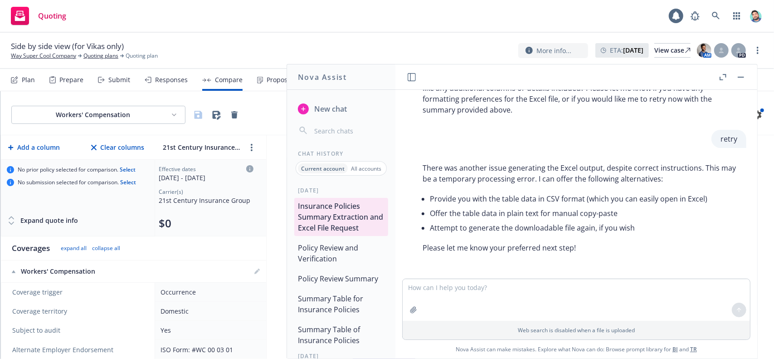
click at [537, 242] on p "Please let me know your preferred next step!" at bounding box center [580, 247] width 315 height 11
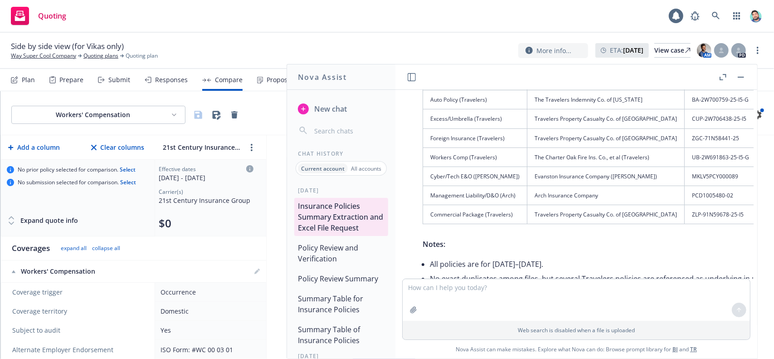
scroll to position [153, 0]
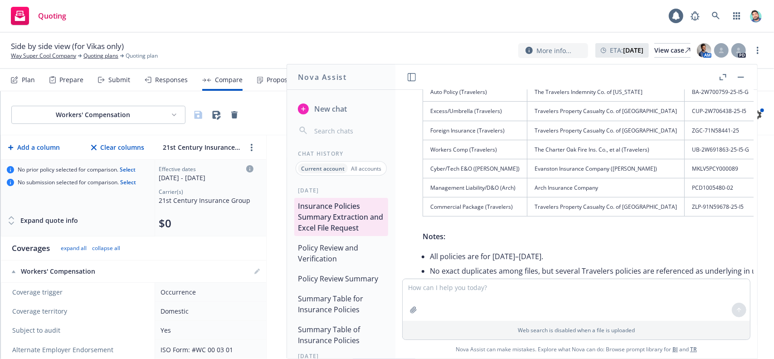
drag, startPoint x: 431, startPoint y: 137, endPoint x: 741, endPoint y: 215, distance: 319.8
click at [741, 215] on div "Here is a summary table extracting the requested information from each of the s…" at bounding box center [724, 173] width 621 height 275
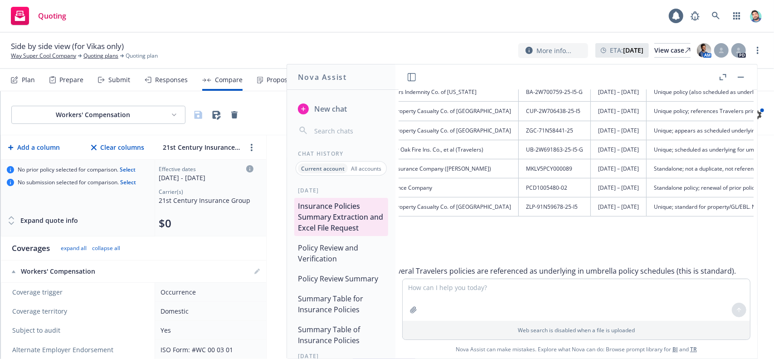
scroll to position [153, 392]
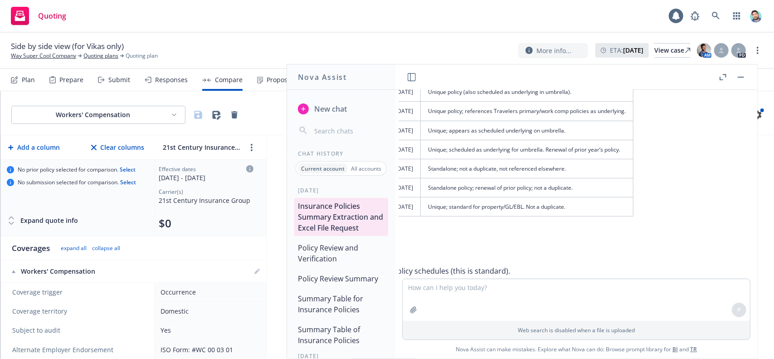
copy thead
click at [344, 109] on span "New chat" at bounding box center [329, 108] width 34 height 11
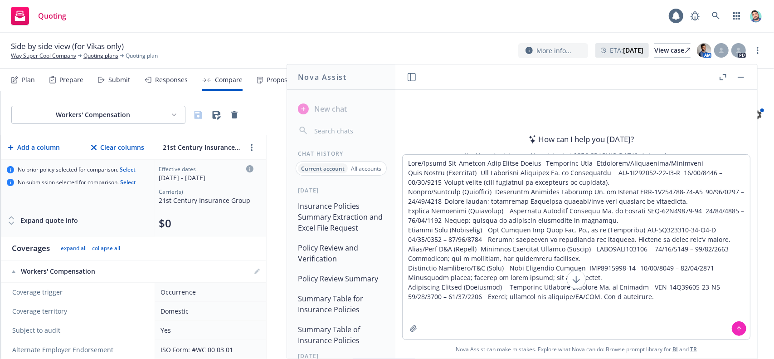
type textarea "File/Policy Ref Carrier Name Policy Number Effective Date Duplicate/Endorsement…"
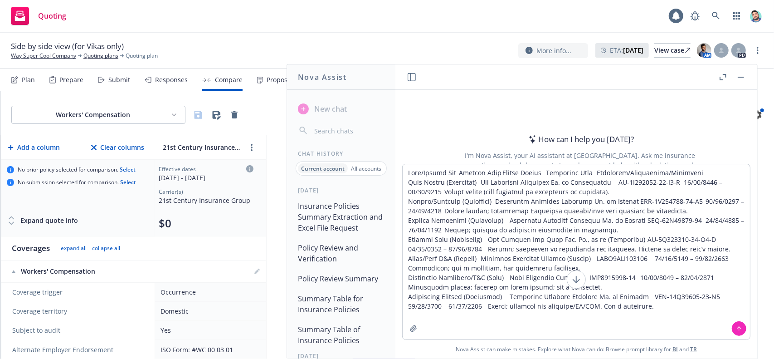
drag, startPoint x: 628, startPoint y: 311, endPoint x: 402, endPoint y: 160, distance: 271.8
click at [402, 160] on div "How can I help you today? I'm Nova Assist, your AI assistant at Newfront. Ask m…" at bounding box center [576, 224] width 362 height 268
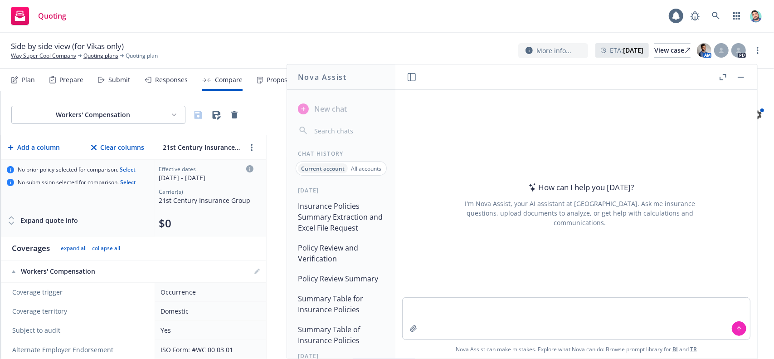
click at [483, 212] on div "I'm Nova Assist, your AI assistant at [GEOGRAPHIC_DATA]. Ask me insurance quest…" at bounding box center [580, 213] width 255 height 29
click at [316, 220] on button "Insurance Policies Summary Extraction and Excel File Request" at bounding box center [341, 217] width 94 height 38
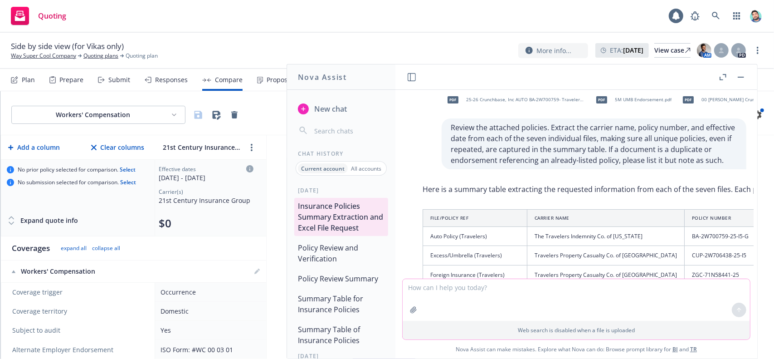
scroll to position [0, 0]
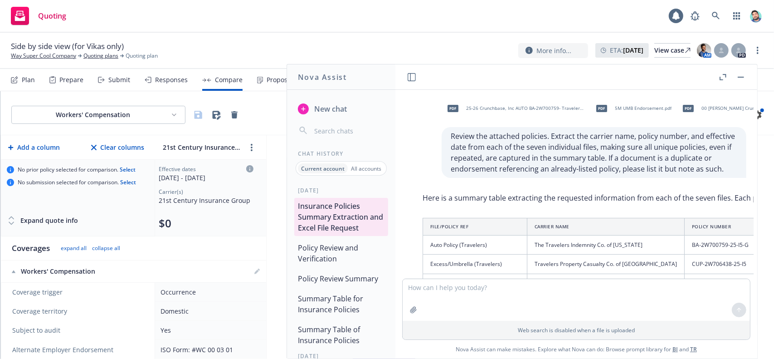
click at [743, 74] on button "button" at bounding box center [740, 77] width 11 height 11
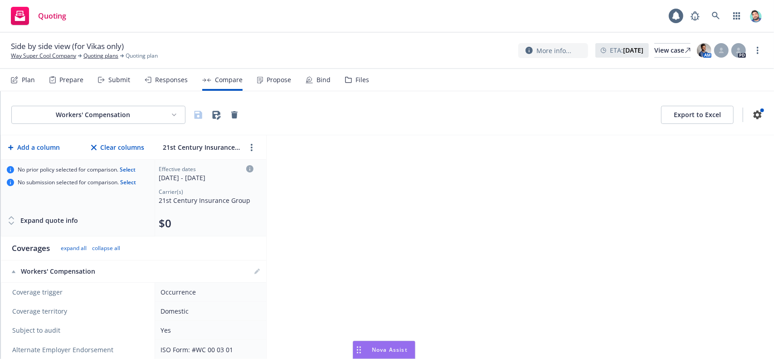
click at [361, 347] on div "Drag to move" at bounding box center [358, 349] width 11 height 17
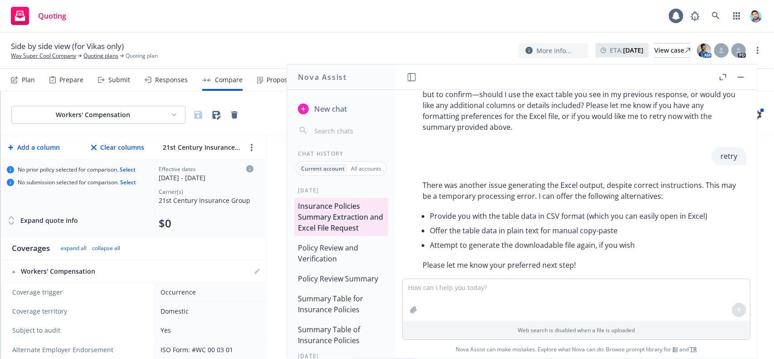
scroll to position [451, 0]
